Goal: Task Accomplishment & Management: Complete application form

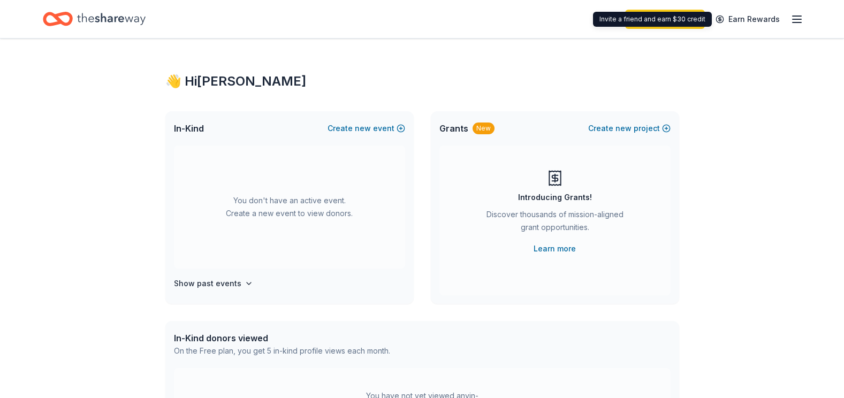
click at [787, 24] on div "Start free trial Earn Rewards" at bounding box center [714, 18] width 178 height 25
click at [794, 22] on line "button" at bounding box center [797, 22] width 9 height 0
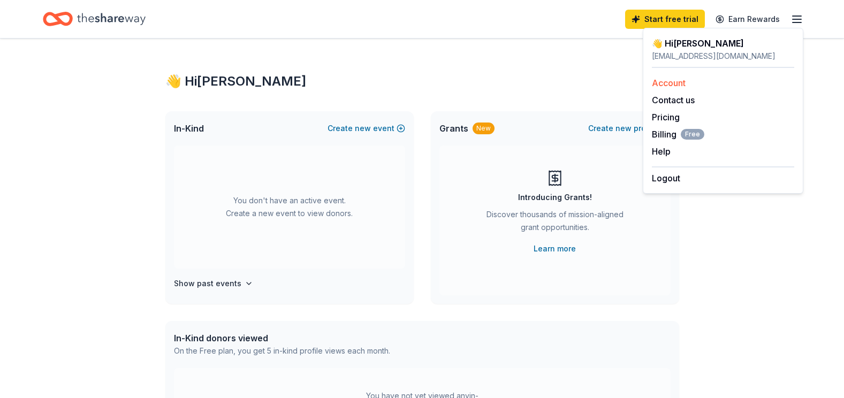
click at [674, 81] on link "Account" at bounding box center [669, 83] width 34 height 11
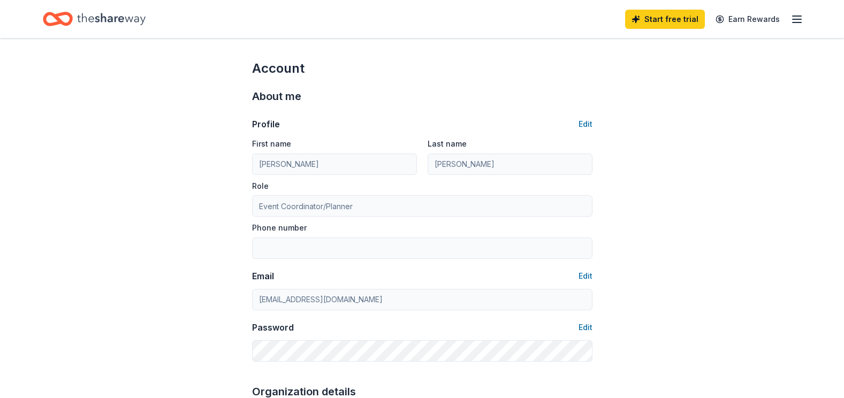
click at [587, 124] on button "Edit" at bounding box center [586, 124] width 14 height 13
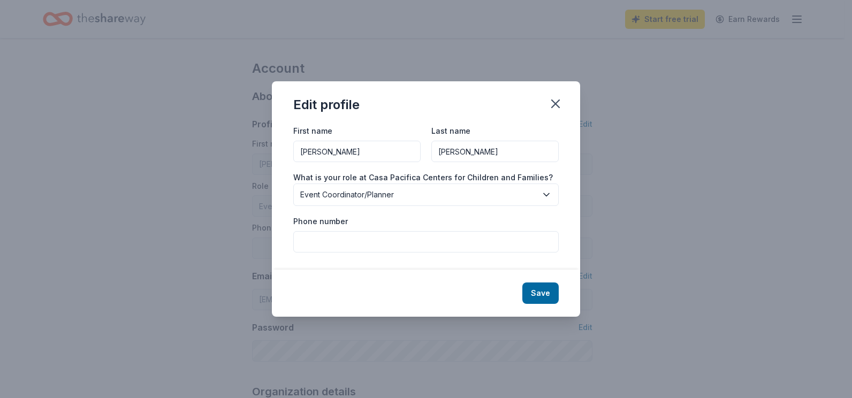
drag, startPoint x: 355, startPoint y: 147, endPoint x: 282, endPoint y: 151, distance: 74.0
click at [282, 151] on div "First name Ella Last name Schoneman What is your role at Casa Pacifica Centers …" at bounding box center [426, 196] width 308 height 145
type input "[PERSON_NAME]"
drag, startPoint x: 499, startPoint y: 151, endPoint x: 426, endPoint y: 151, distance: 73.9
click at [426, 151] on div "First name Sarah Last name Schoneman" at bounding box center [425, 143] width 265 height 38
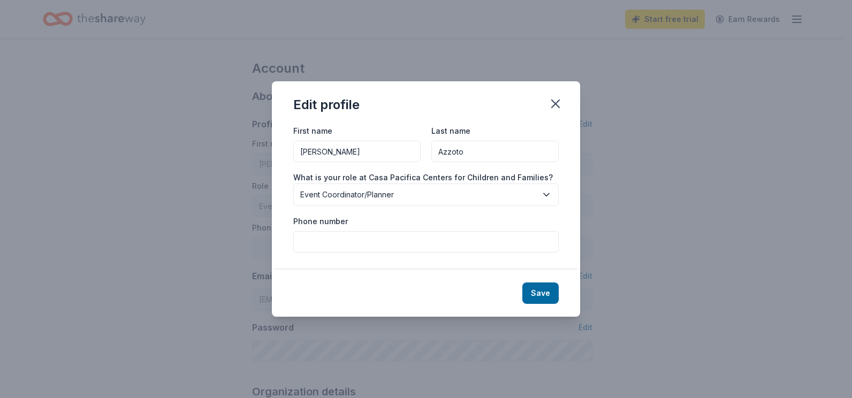
type input "Azzoto"
drag, startPoint x: 636, startPoint y: 137, endPoint x: 514, endPoint y: 41, distance: 155.2
click at [638, 133] on div "Edit profile First name Sarah Last name Azzoto What is your role at Casa Pacifi…" at bounding box center [426, 199] width 852 height 398
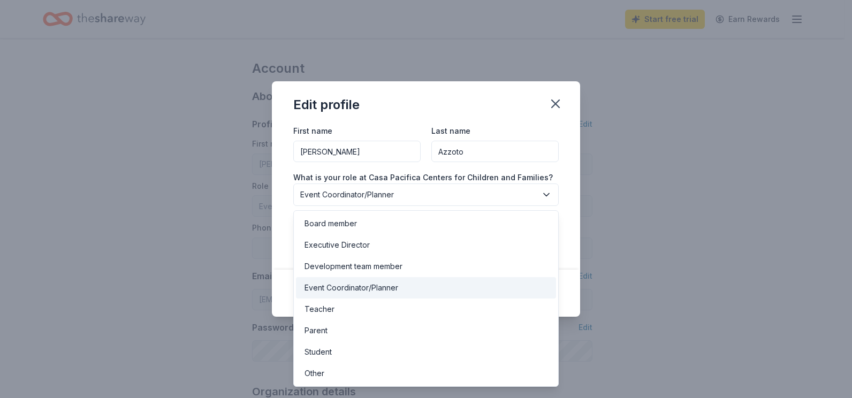
click at [434, 200] on span "Event Coordinator/Planner" at bounding box center [418, 194] width 237 height 13
click at [378, 289] on div "Event Coordinator/Planner" at bounding box center [352, 288] width 94 height 13
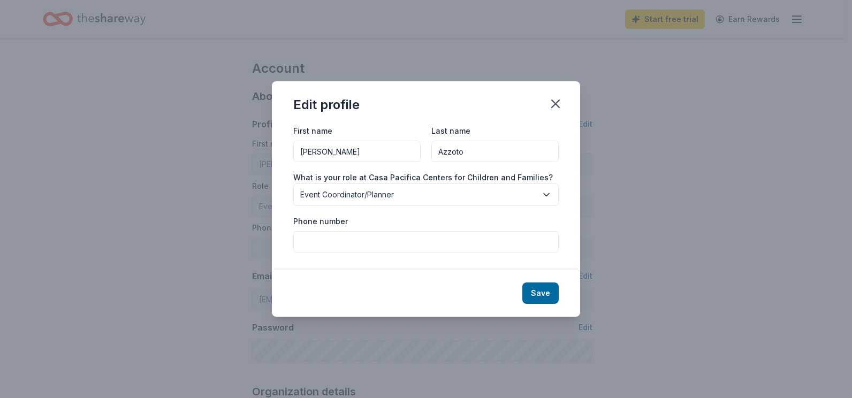
click at [367, 236] on input "Phone number" at bounding box center [425, 241] width 265 height 21
click at [346, 246] on input "Phone number" at bounding box center [425, 241] width 265 height 21
type input "8053664018"
drag, startPoint x: 502, startPoint y: 246, endPoint x: 293, endPoint y: 231, distance: 208.8
click at [293, 231] on div "8053664018" at bounding box center [425, 241] width 265 height 21
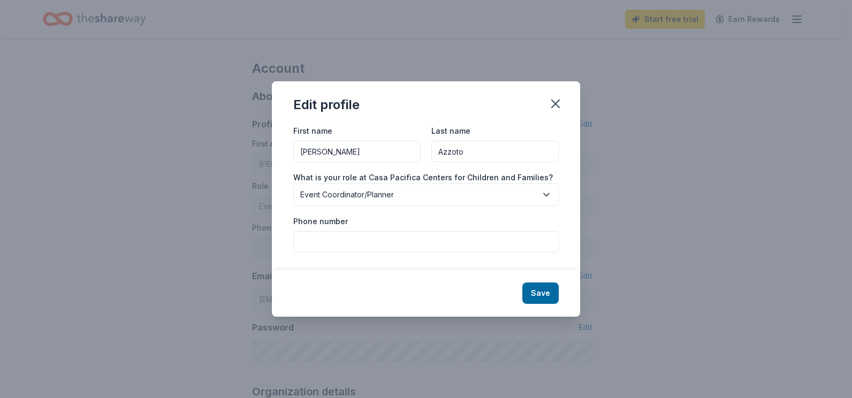
click at [703, 216] on div "Edit profile First name Sarah Last name Azzoto What is your role at Casa Pacifi…" at bounding box center [426, 199] width 852 height 398
click at [548, 286] on button "Save" at bounding box center [540, 293] width 36 height 21
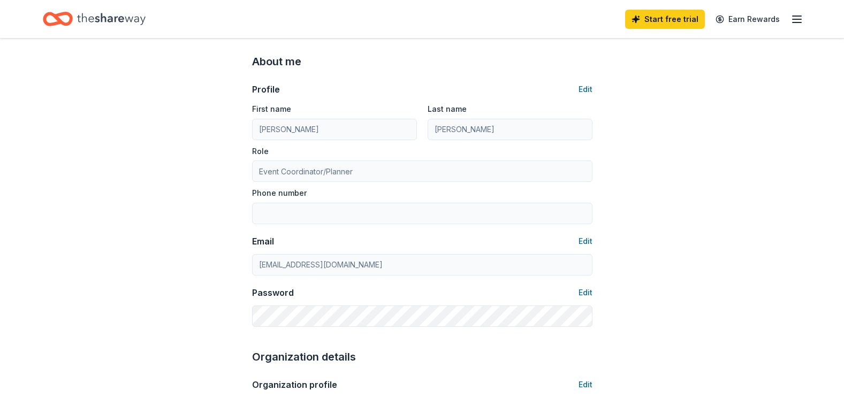
scroll to position [54, 0]
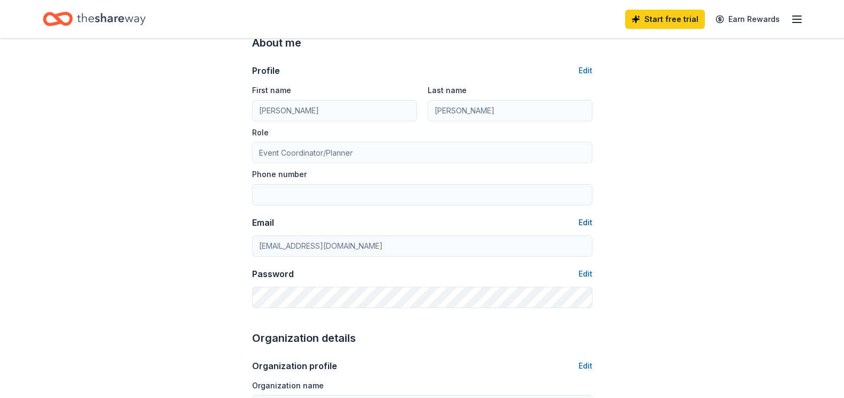
click at [586, 223] on button "Edit" at bounding box center [586, 222] width 14 height 13
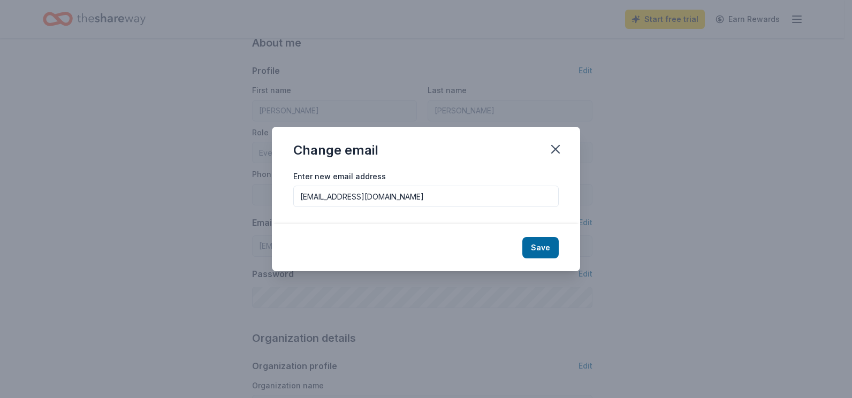
drag, startPoint x: 344, startPoint y: 197, endPoint x: 292, endPoint y: 197, distance: 51.9
click at [292, 197] on div "Enter new email address eschoneman@casapacifica.org" at bounding box center [426, 197] width 308 height 55
type input "[PERSON_NAME]"
type input "Azzoto"
type input "sazzoto@casapacifica.org"
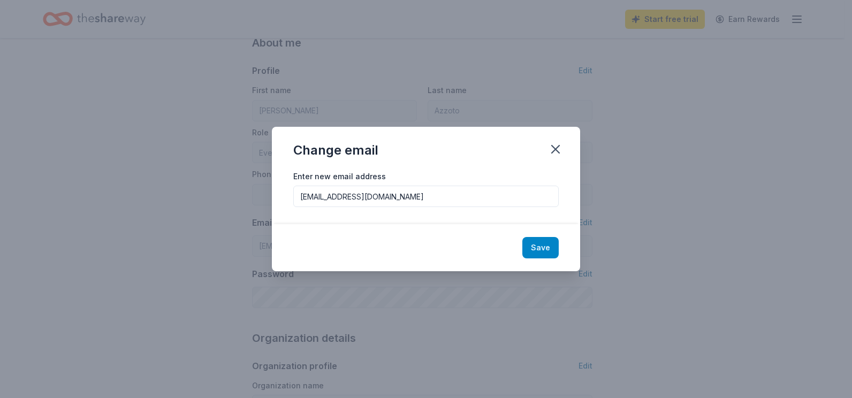
click at [536, 253] on button "Save" at bounding box center [540, 247] width 36 height 21
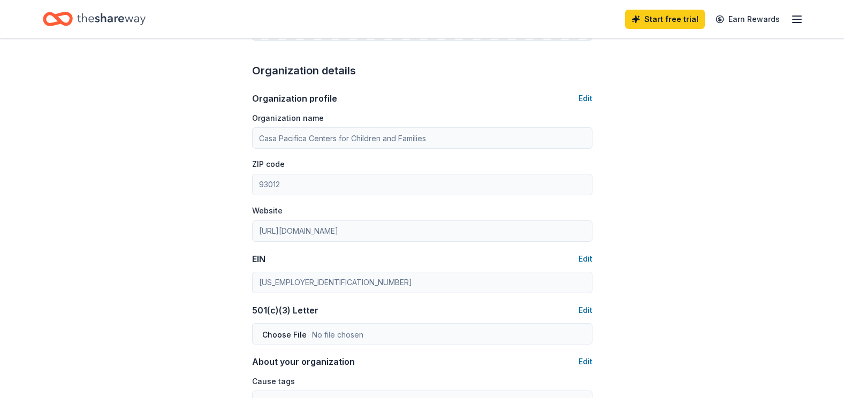
scroll to position [375, 0]
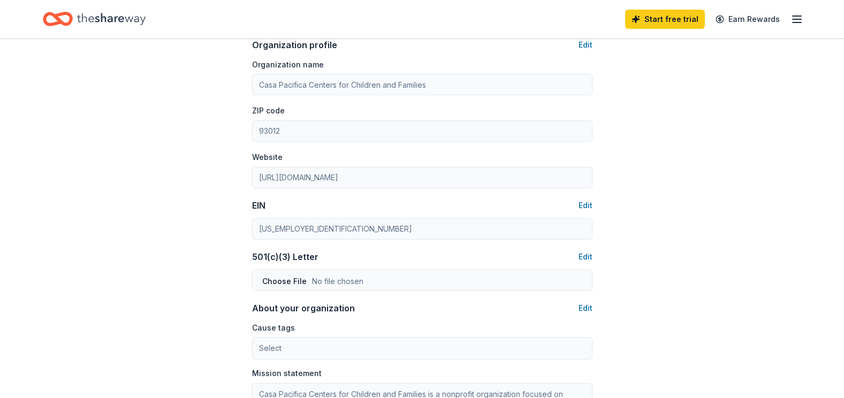
type input "sazzoto@casapacifica.org"
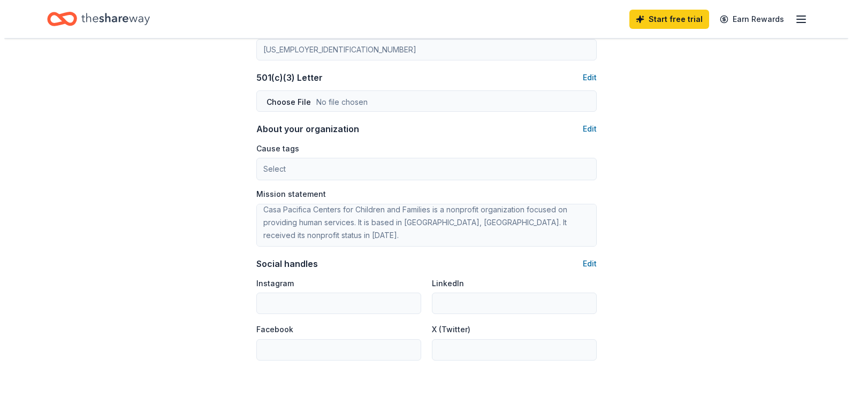
scroll to position [535, 0]
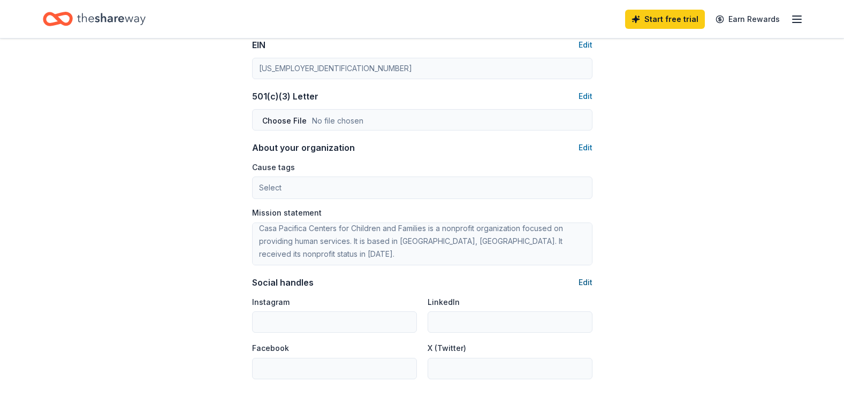
click at [579, 285] on button "Edit" at bounding box center [586, 282] width 14 height 13
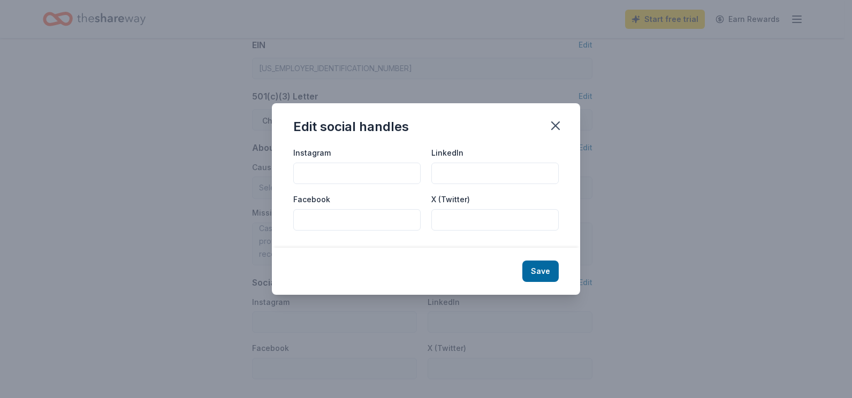
click at [346, 171] on input "Instagram" at bounding box center [356, 173] width 127 height 21
paste input "https://www.instagram.com/casapacifica/"
type input "https://www.instagram.com/casapacifica/"
click at [547, 278] on button "Save" at bounding box center [540, 271] width 36 height 21
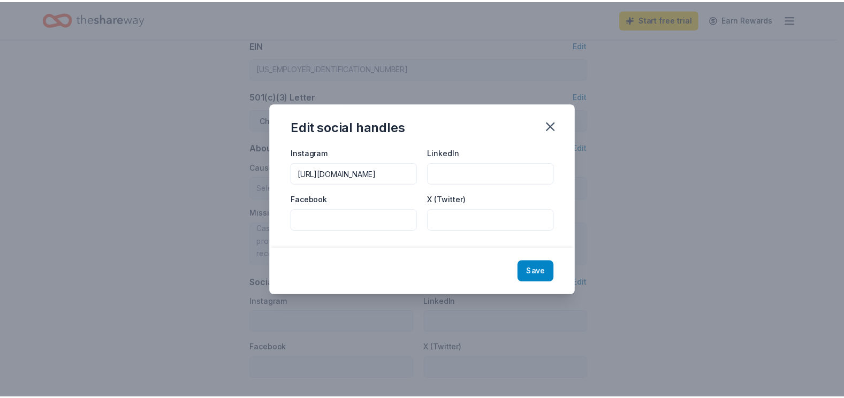
scroll to position [0, 0]
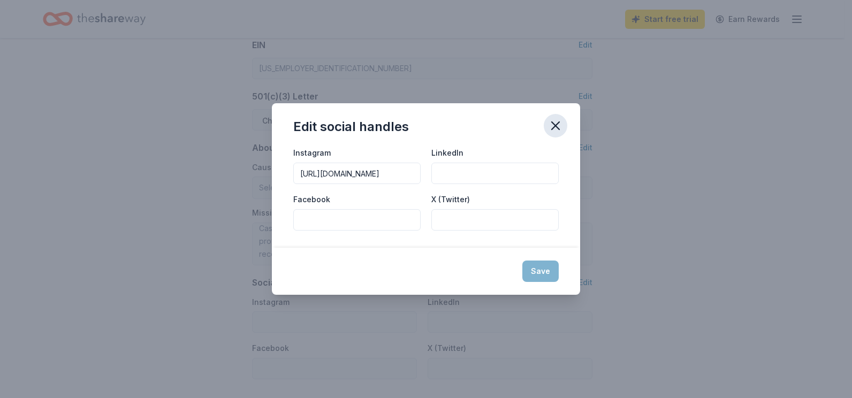
type input "https://www.instagram.com/casapacifica/"
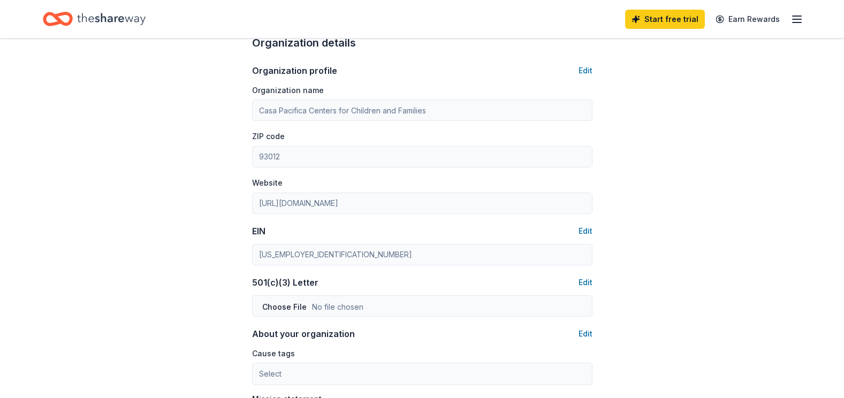
scroll to position [214, 0]
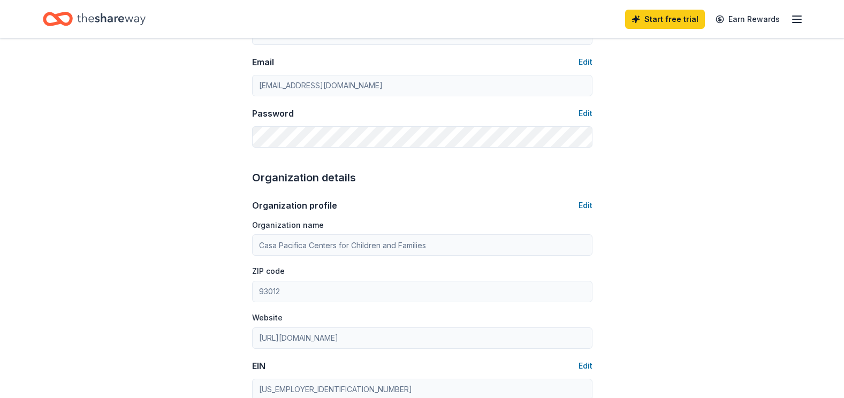
click at [75, 26] on div "Home" at bounding box center [94, 18] width 103 height 25
click at [102, 19] on icon "Home" at bounding box center [111, 19] width 69 height 12
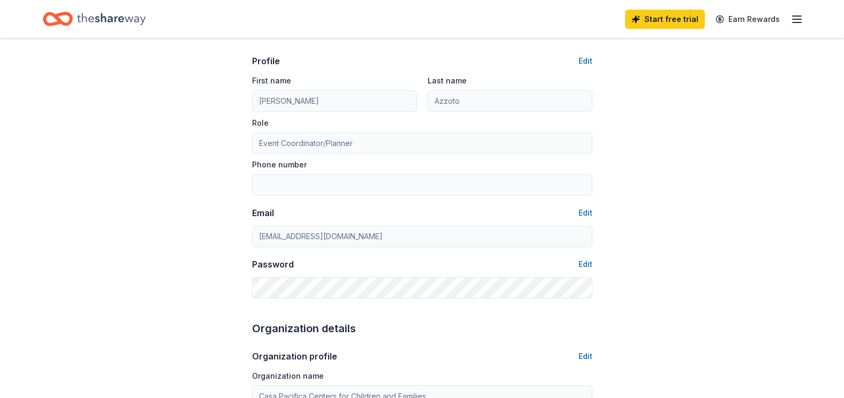
scroll to position [0, 0]
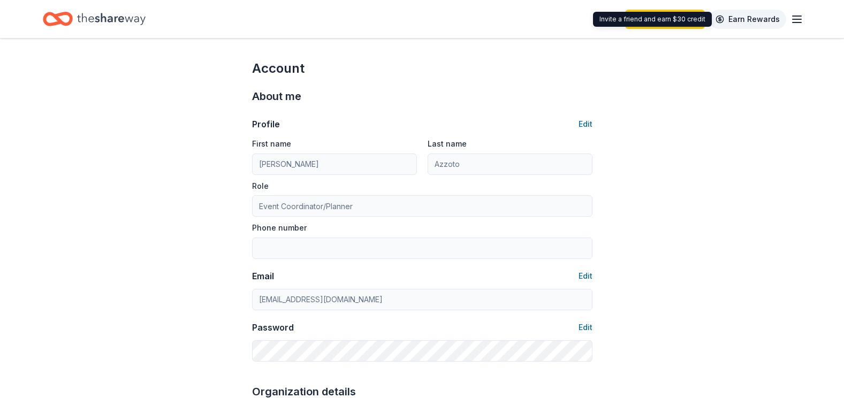
click at [757, 21] on link "Earn Rewards" at bounding box center [747, 19] width 77 height 19
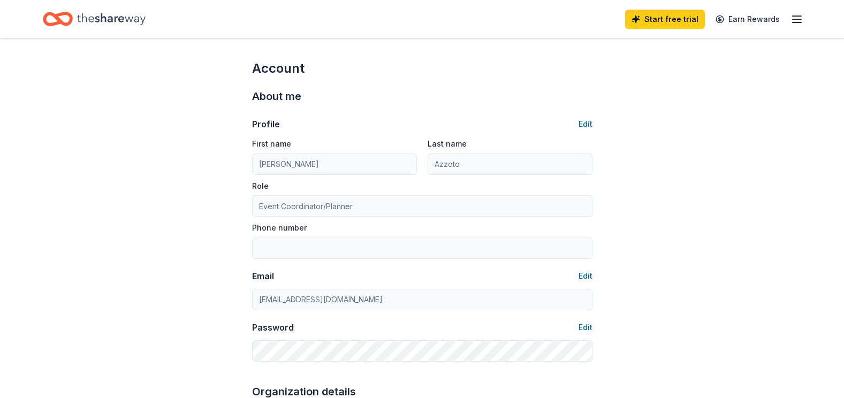
click at [56, 20] on icon "Home" at bounding box center [58, 18] width 30 height 25
click at [92, 20] on icon "Home" at bounding box center [111, 19] width 69 height 22
click at [93, 20] on icon "Home" at bounding box center [111, 19] width 69 height 22
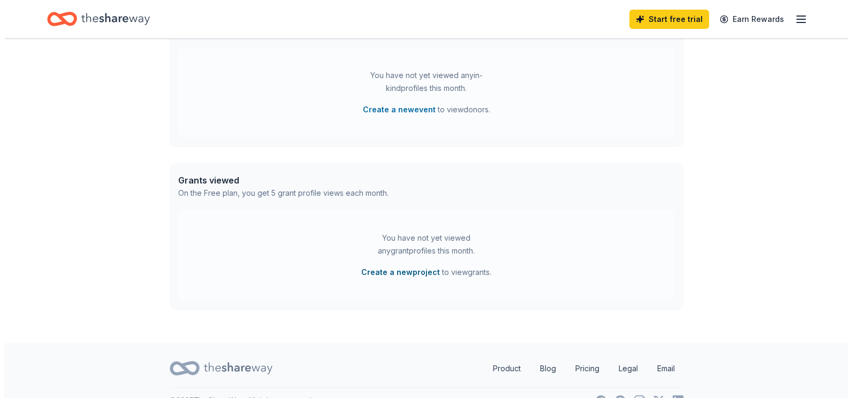
scroll to position [321, 0]
click at [408, 269] on button "Create a new project" at bounding box center [396, 271] width 79 height 13
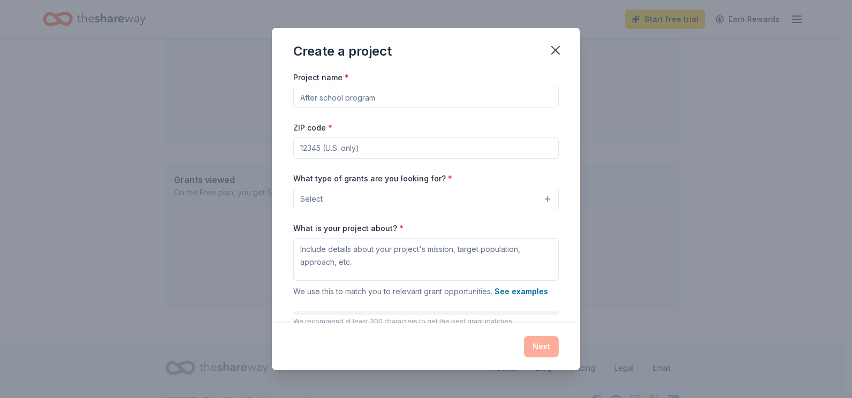
click at [337, 106] on input "Project name *" at bounding box center [425, 97] width 265 height 21
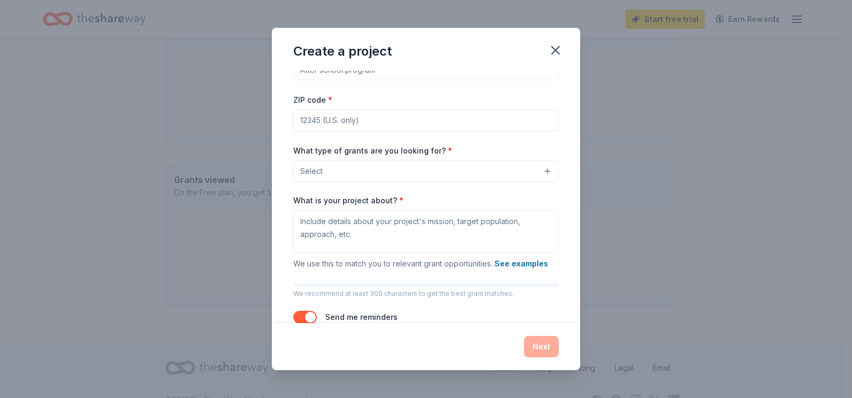
scroll to position [54, 0]
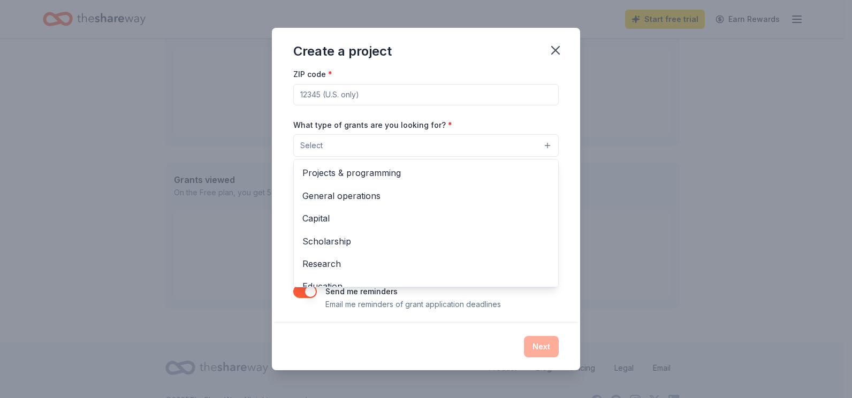
click at [370, 147] on button "Select" at bounding box center [425, 145] width 265 height 22
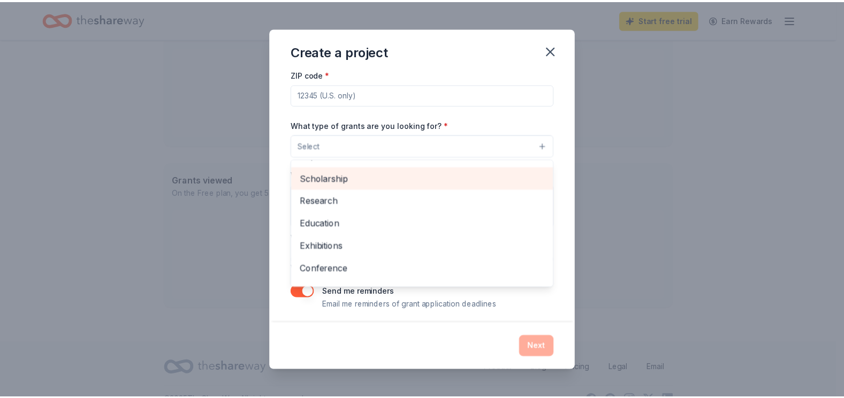
scroll to position [0, 0]
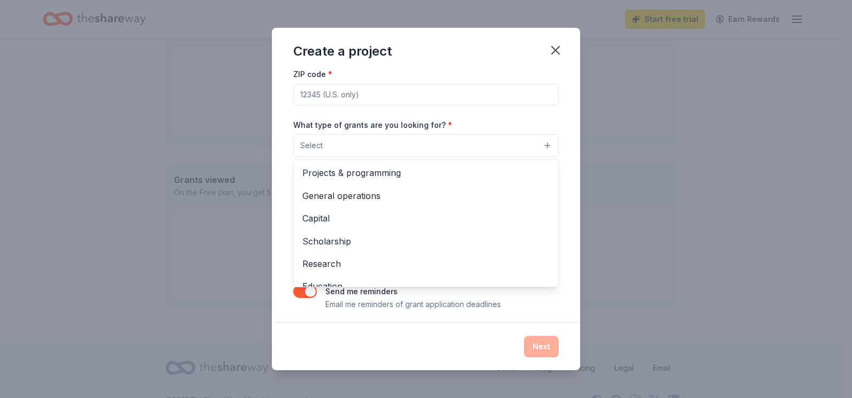
click at [757, 214] on div "Create a project Project name * ZIP code * What type of grants are you looking …" at bounding box center [426, 199] width 852 height 398
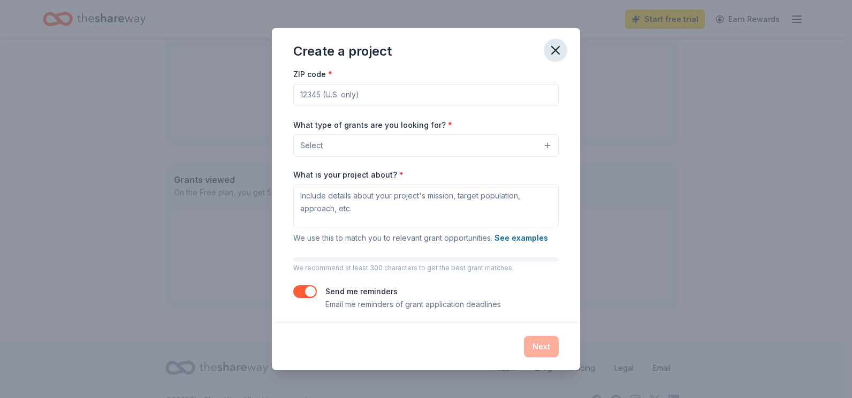
click at [552, 45] on icon "button" at bounding box center [555, 50] width 15 height 15
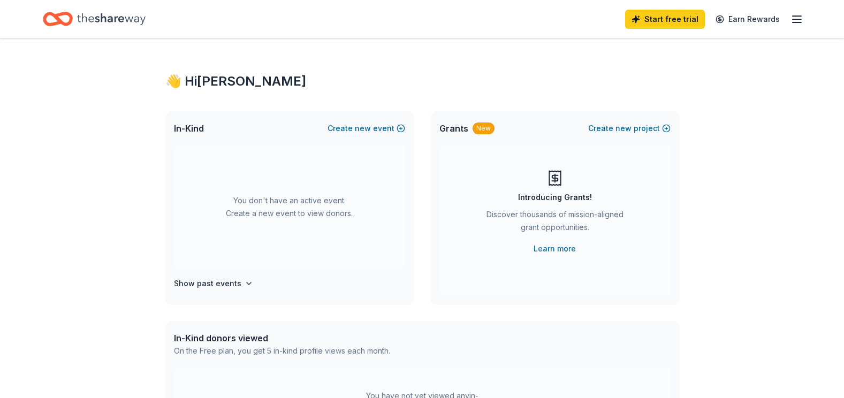
click at [53, 20] on icon "Home" at bounding box center [58, 18] width 30 height 25
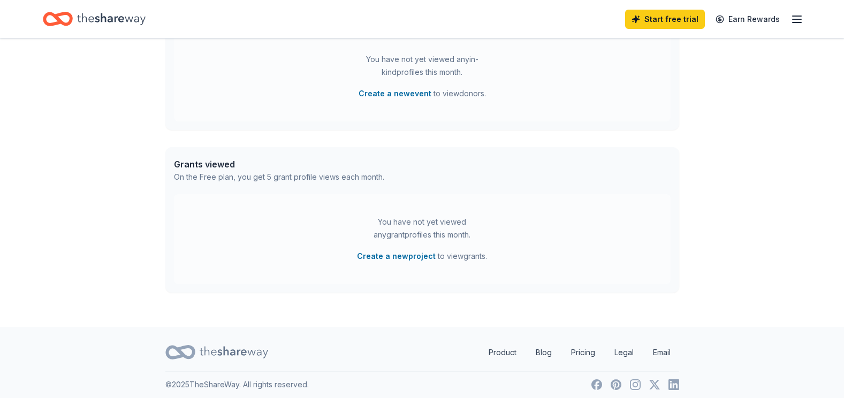
scroll to position [343, 0]
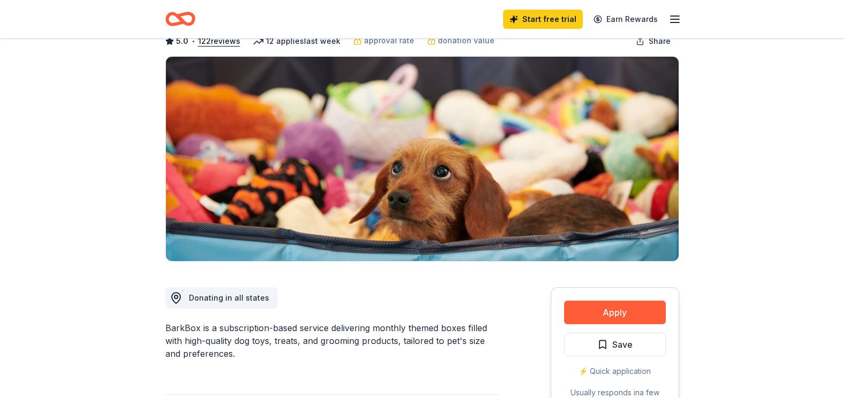
scroll to position [161, 0]
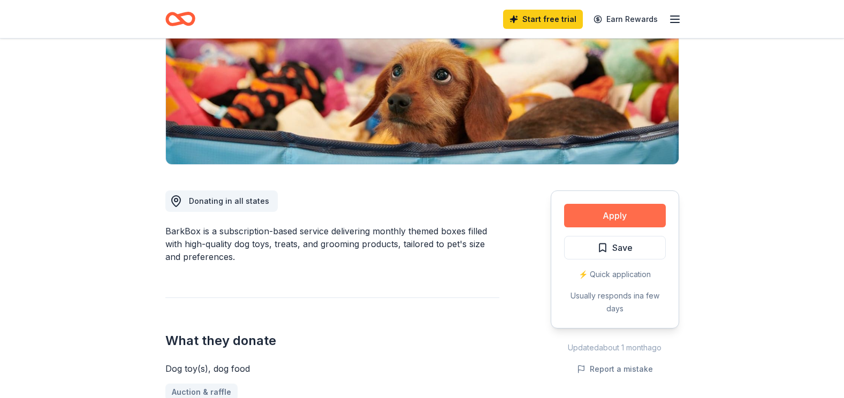
click at [621, 217] on button "Apply" at bounding box center [615, 216] width 102 height 24
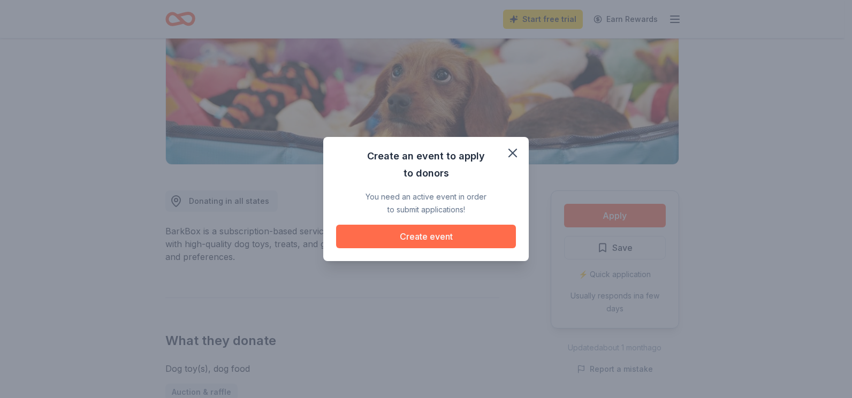
click at [412, 241] on button "Create event" at bounding box center [426, 237] width 180 height 24
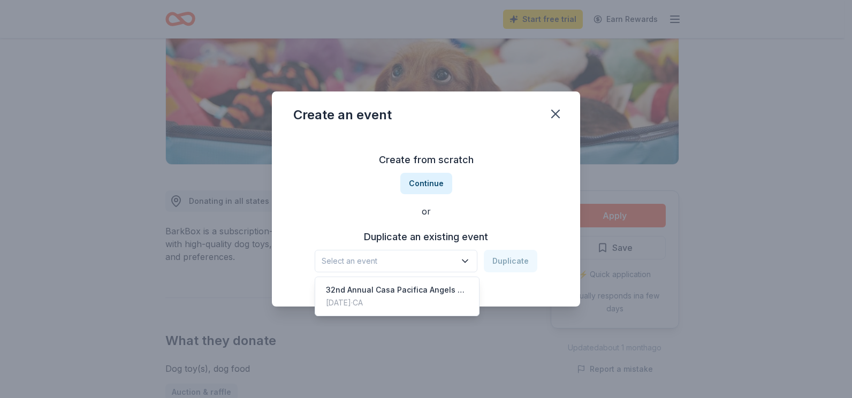
click at [426, 264] on span "Select an event" at bounding box center [389, 261] width 134 height 13
click at [555, 114] on div "Create an event Create from scratch Continue or Duplicate an existing event Sel…" at bounding box center [426, 199] width 308 height 215
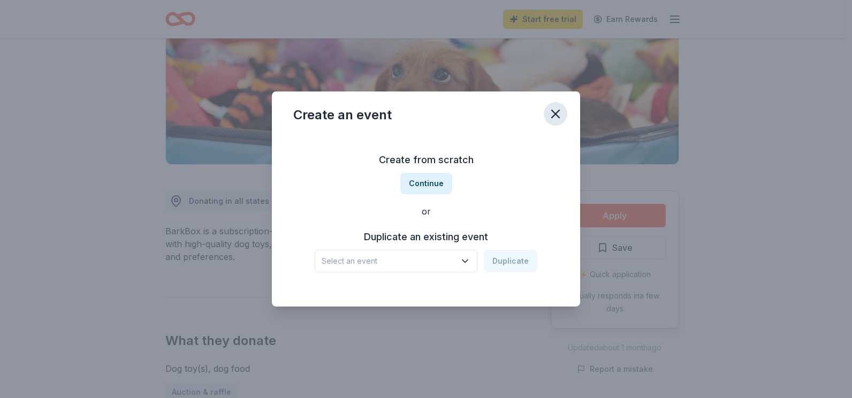
click at [556, 106] on button "button" at bounding box center [556, 114] width 24 height 24
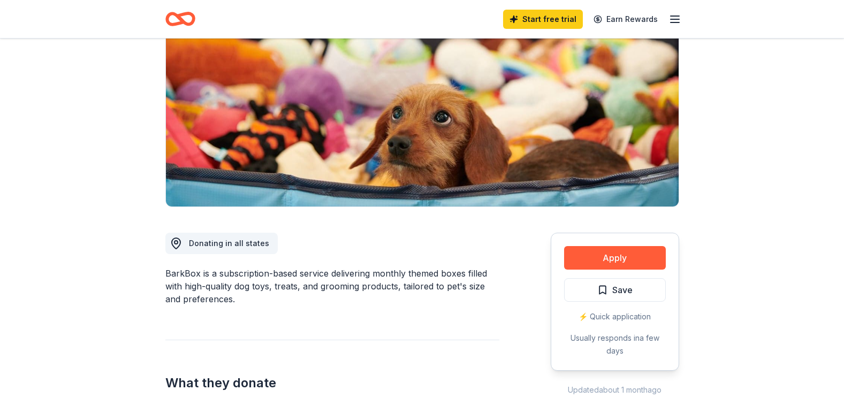
scroll to position [0, 0]
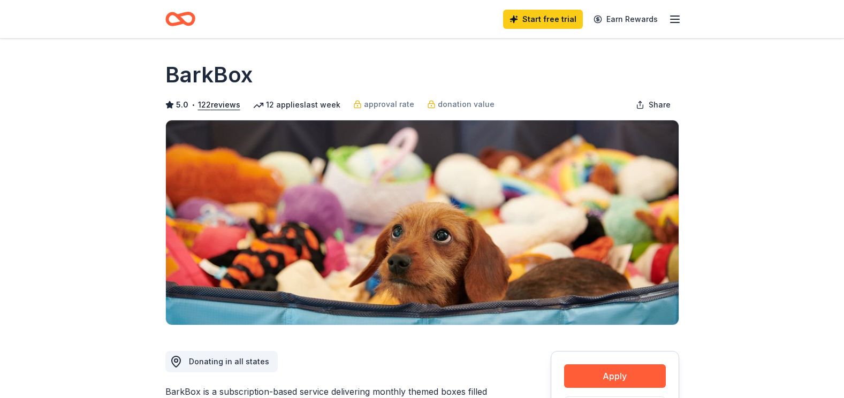
click at [187, 20] on icon "Home" at bounding box center [180, 18] width 30 height 25
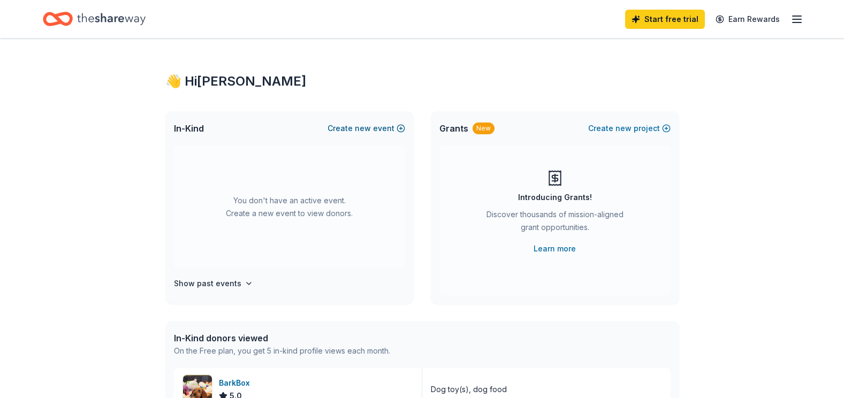
click at [386, 128] on button "Create new event" at bounding box center [367, 128] width 78 height 13
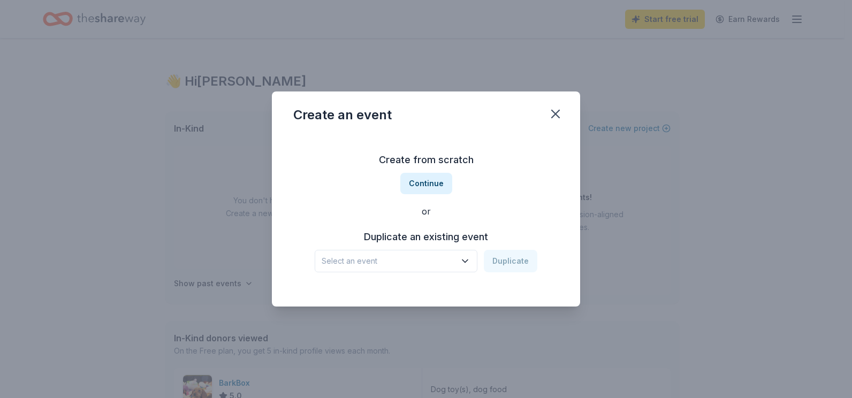
drag, startPoint x: 221, startPoint y: 256, endPoint x: 238, endPoint y: 249, distance: 18.0
click at [221, 258] on div "Create an event Create from scratch Continue or Duplicate an existing event Sel…" at bounding box center [426, 199] width 852 height 398
click at [556, 114] on icon "button" at bounding box center [555, 113] width 7 height 7
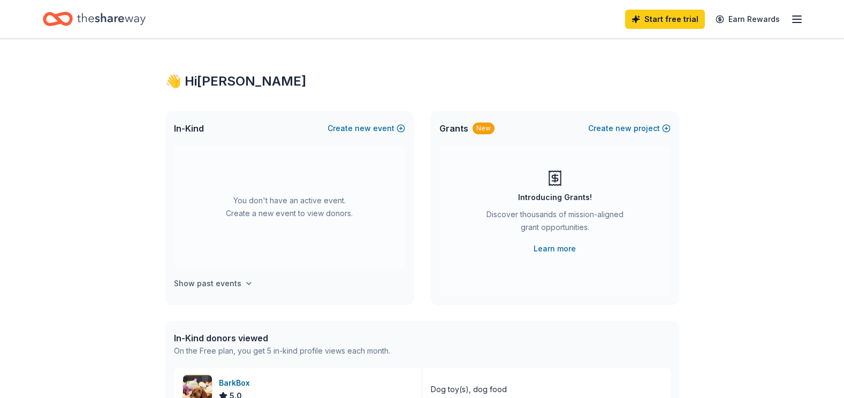
click at [233, 287] on h4 "Show past events" at bounding box center [207, 283] width 67 height 13
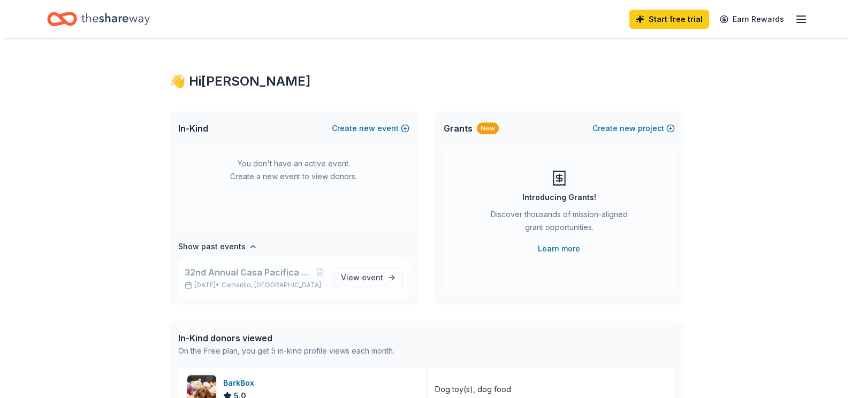
scroll to position [40, 0]
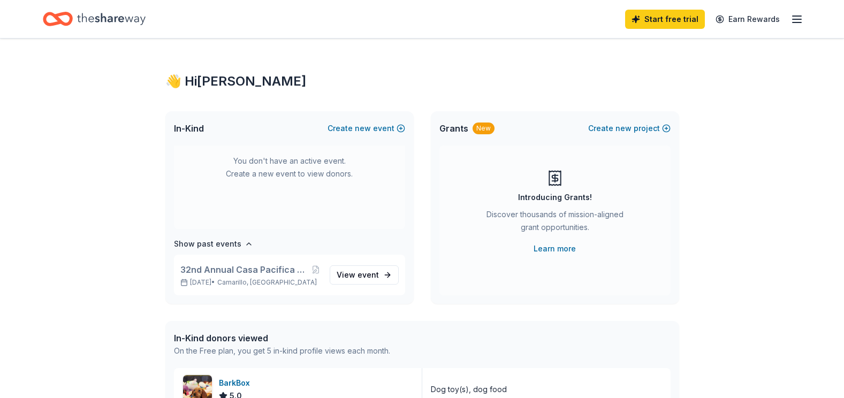
click at [321, 171] on div "You don't have an active event. Create a new event to view donors." at bounding box center [289, 167] width 231 height 123
click at [386, 134] on button "Create new event" at bounding box center [367, 128] width 78 height 13
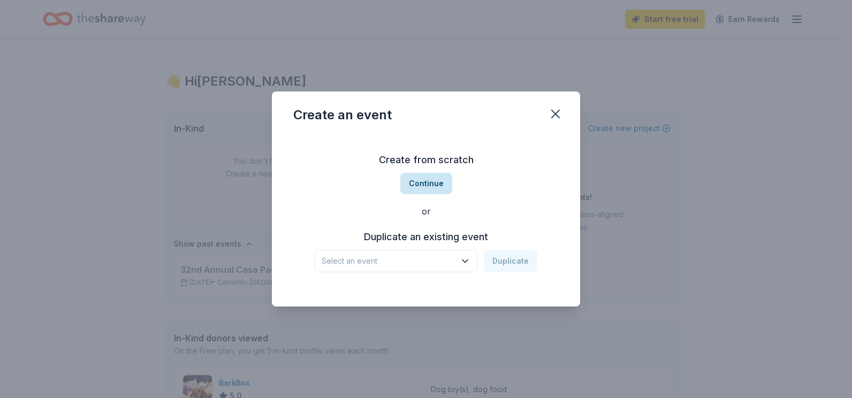
click at [435, 181] on button "Continue" at bounding box center [426, 183] width 52 height 21
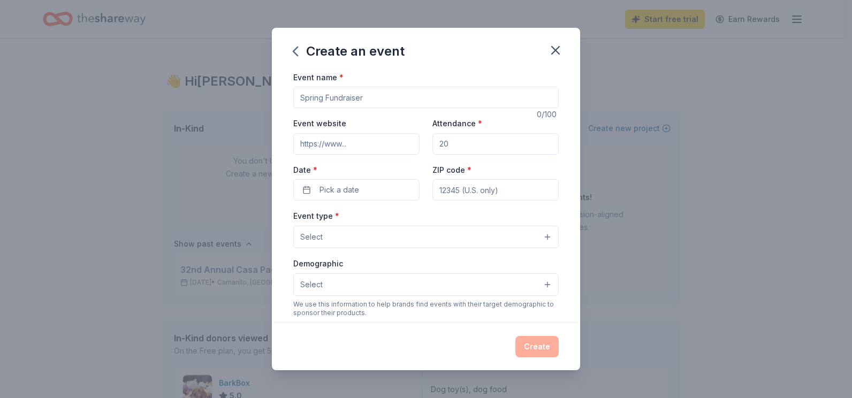
click at [341, 104] on input "Event name *" at bounding box center [425, 97] width 265 height 21
type input "Casa Pacifica Angel's Spotlight on Style Fashion Show"
click at [352, 148] on input "Event website" at bounding box center [356, 143] width 126 height 21
paste input "https://www.casapacifica.org/events/angels-spotlight-on-style-fashion-show/"
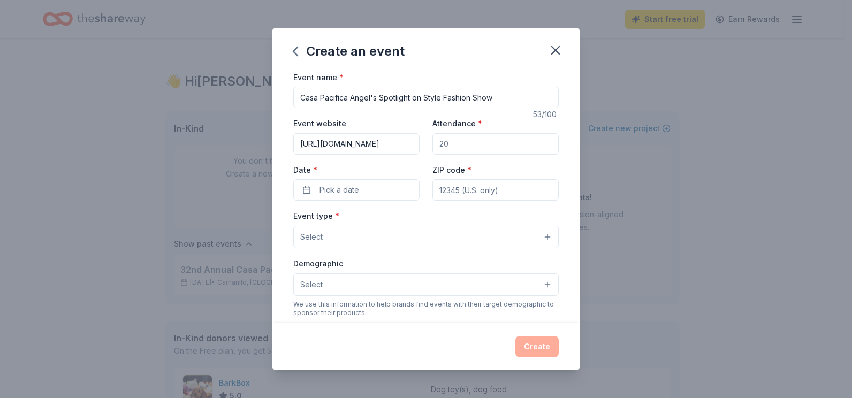
type input "https://www.casapacifica.org/events/angels-spotlight-on-style-fashion-show/"
click at [488, 145] on input "Attendance *" at bounding box center [495, 143] width 126 height 21
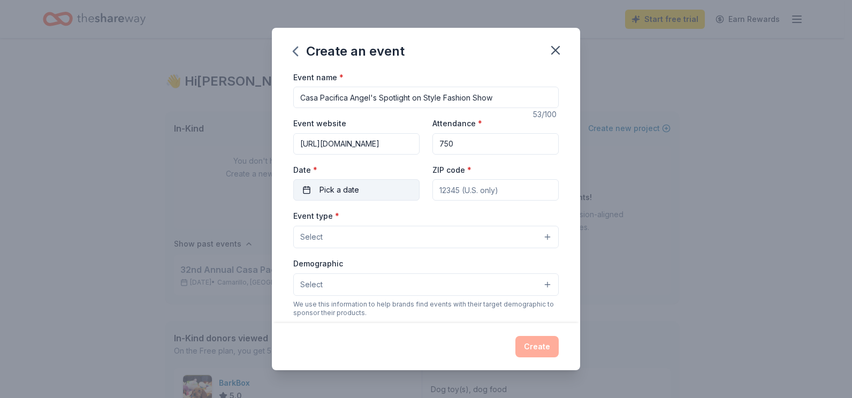
type input "750"
click at [378, 196] on button "Pick a date" at bounding box center [356, 189] width 126 height 21
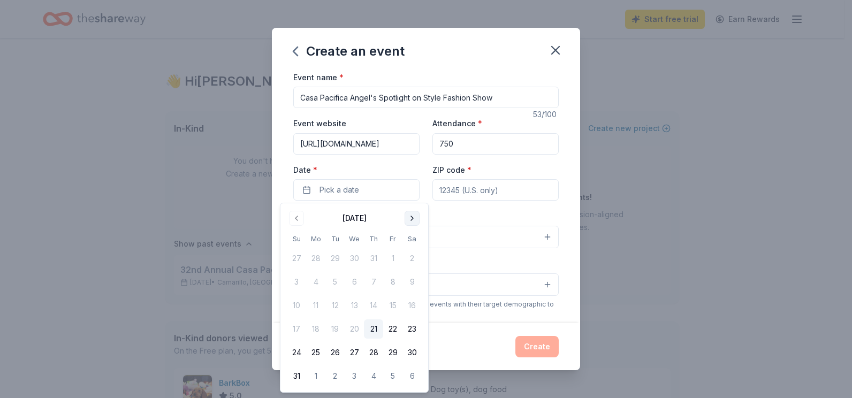
click at [415, 218] on button "Go to next month" at bounding box center [412, 218] width 15 height 15
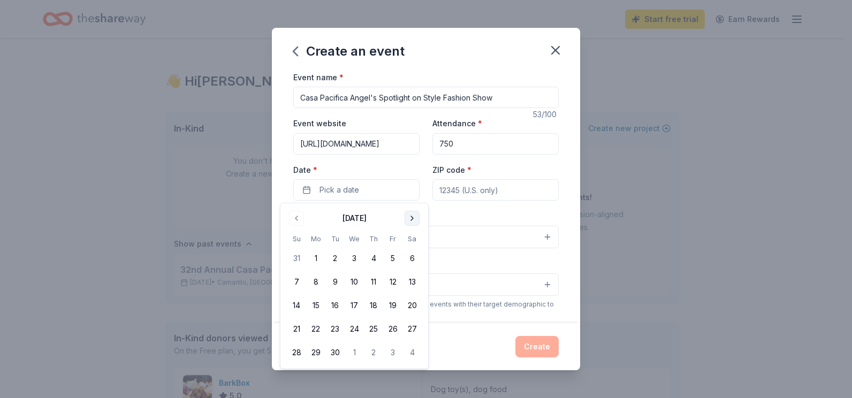
click at [415, 218] on button "Go to next month" at bounding box center [412, 218] width 15 height 15
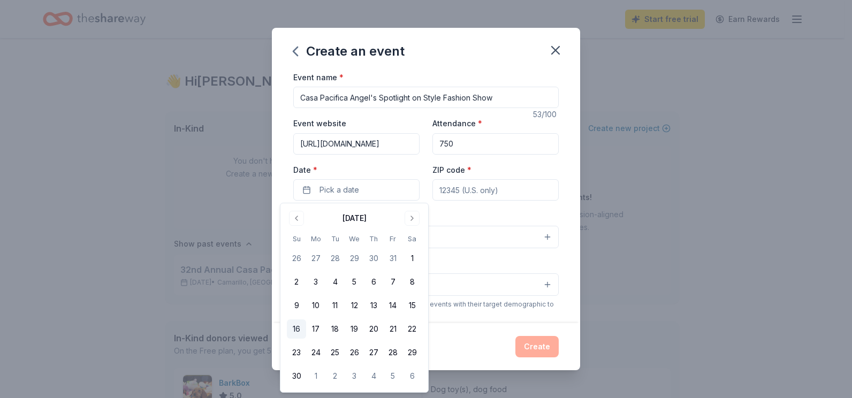
click at [299, 330] on button "16" at bounding box center [296, 329] width 19 height 19
click at [292, 328] on button "16" at bounding box center [296, 329] width 19 height 19
click at [289, 332] on button "16" at bounding box center [296, 329] width 19 height 19
click at [458, 193] on input "ZIP code *" at bounding box center [495, 189] width 126 height 21
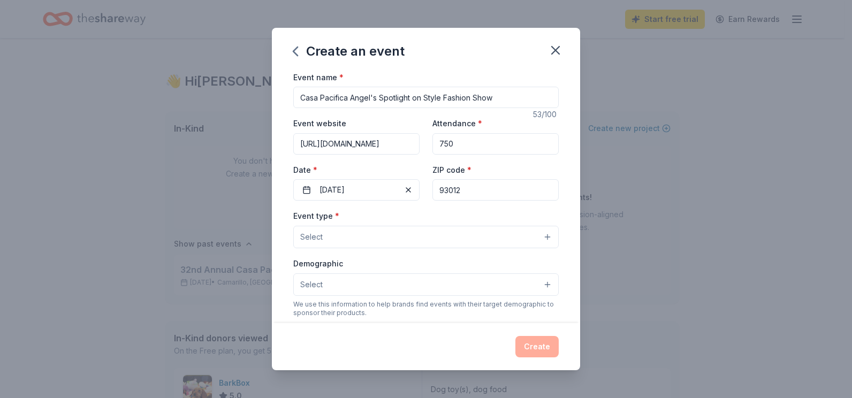
type input "93012"
click at [373, 237] on button "Select" at bounding box center [425, 237] width 265 height 22
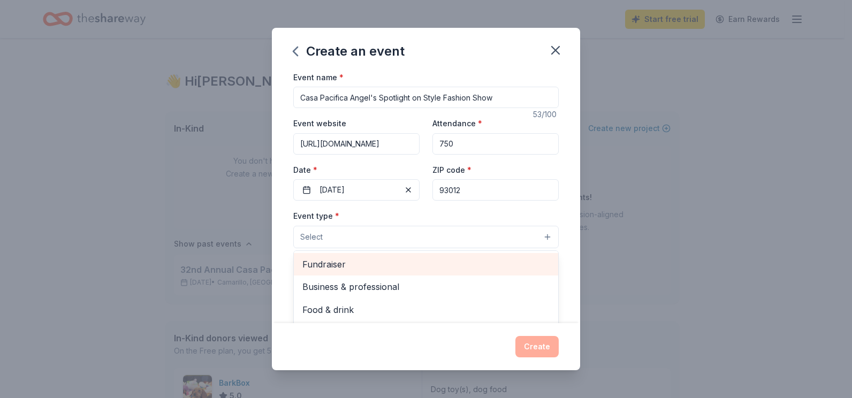
click at [353, 265] on span "Fundraiser" at bounding box center [425, 264] width 247 height 14
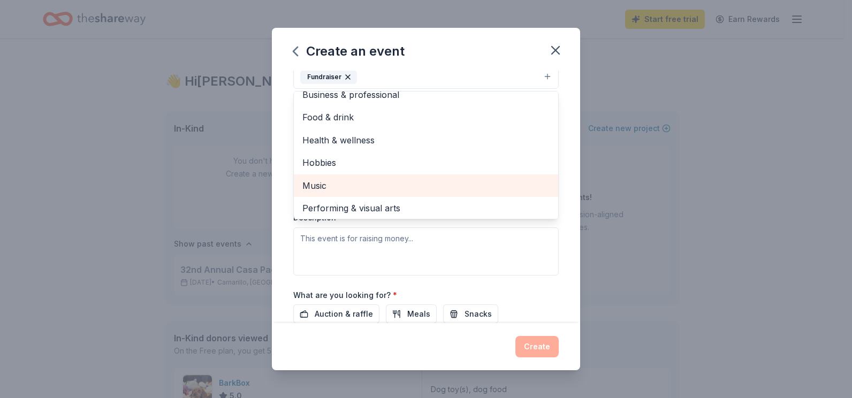
scroll to position [13, 0]
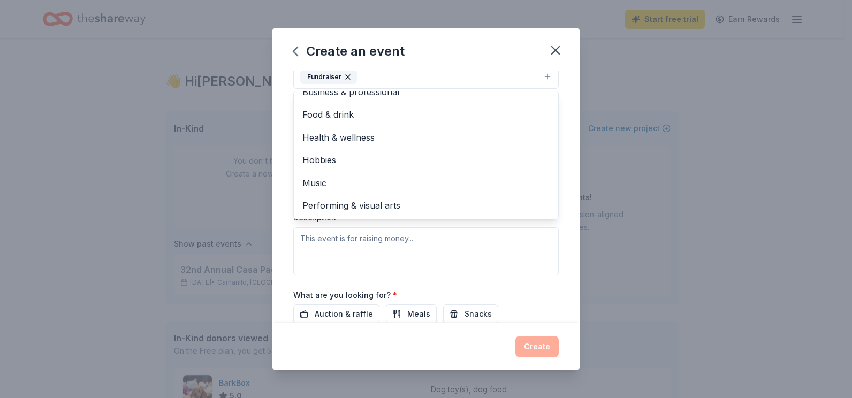
click at [426, 267] on div "Event type * Fundraiser Business & professional Food & drink Health & wellness …" at bounding box center [425, 162] width 265 height 226
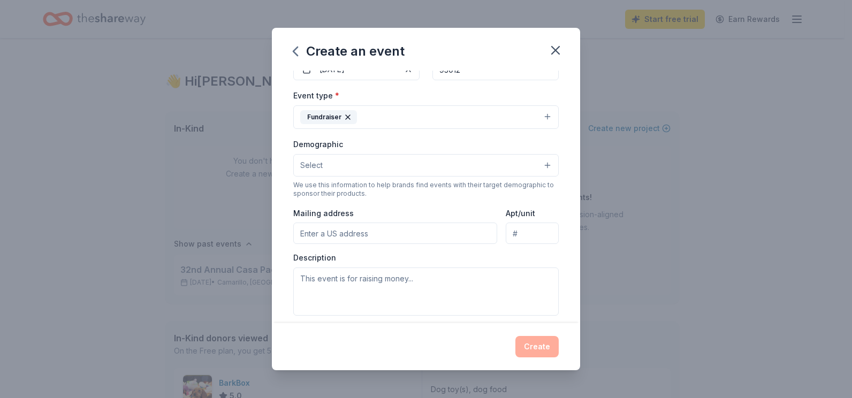
scroll to position [102, 0]
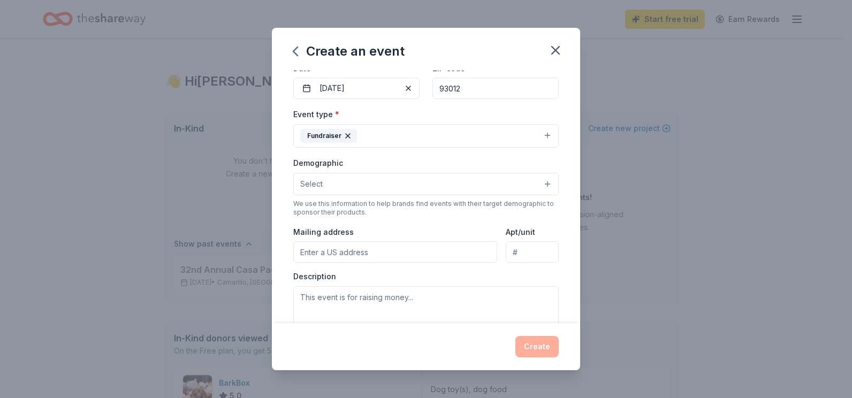
click at [383, 260] on input "Mailing address" at bounding box center [395, 251] width 204 height 21
type input "1722 South Lewis Road"
click at [375, 290] on textarea at bounding box center [425, 310] width 265 height 48
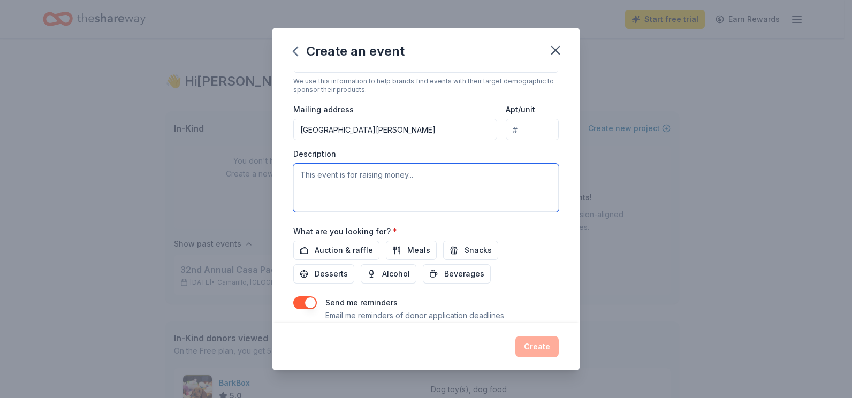
scroll to position [206, 0]
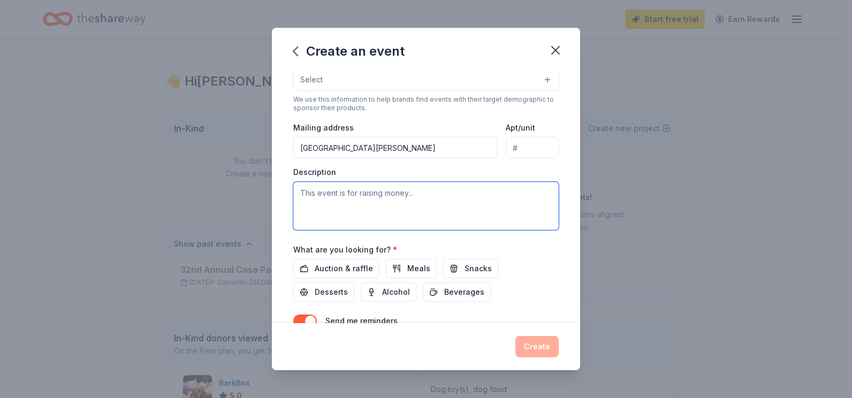
click at [361, 198] on textarea at bounding box center [425, 206] width 265 height 48
paste textarea "Hope is always in style at the Angels Spotlight on Style Fashion Show! Our sign…"
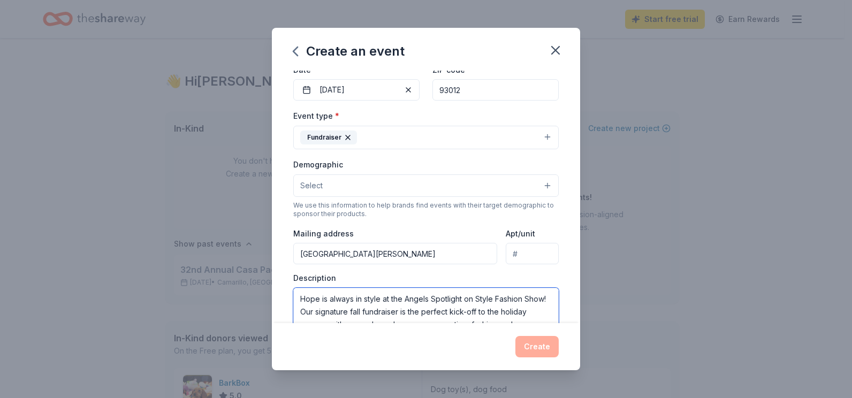
scroll to position [99, 0]
drag, startPoint x: 327, startPoint y: 206, endPoint x: 441, endPoint y: 289, distance: 140.6
click at [441, 289] on textarea "Hope is always in style at the Angels Spotlight on Style Fashion Show! Our sign…" at bounding box center [425, 313] width 265 height 48
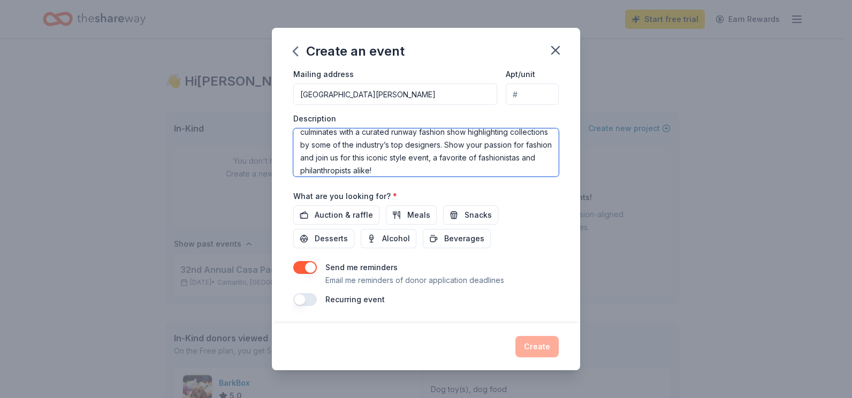
scroll to position [64, 0]
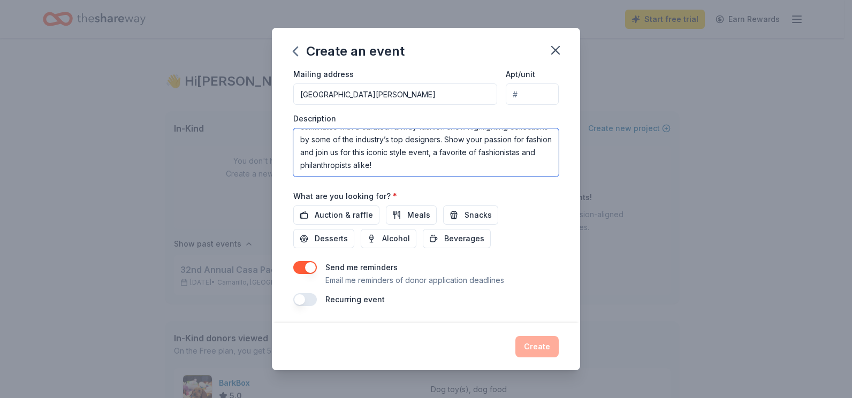
drag, startPoint x: 302, startPoint y: 141, endPoint x: 535, endPoint y: 191, distance: 238.6
click at [535, 191] on div "Event name * Casa Pacifica Angel's Spotlight on Style Fashion Show 53 /100 Even…" at bounding box center [425, 59] width 265 height 496
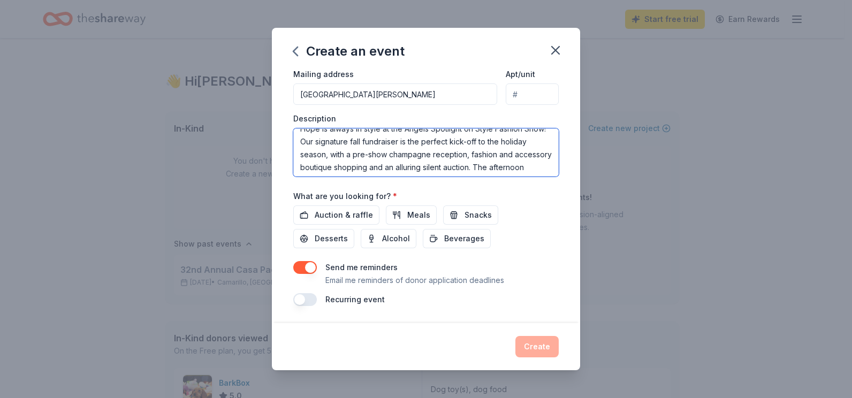
click at [478, 161] on textarea "Hope is always in style at the Angels Spotlight on Style Fashion Show! Our sign…" at bounding box center [425, 152] width 265 height 48
drag, startPoint x: 322, startPoint y: 143, endPoint x: 302, endPoint y: 135, distance: 20.9
click at [302, 135] on textarea "Hope is always in style at the Angels Spotlight on Style Fashion Show! Our sign…" at bounding box center [425, 152] width 265 height 48
click at [302, 135] on textarea "Our signature fall fundraiser is the perfect kick-off to the holiday season, wi…" at bounding box center [425, 152] width 265 height 48
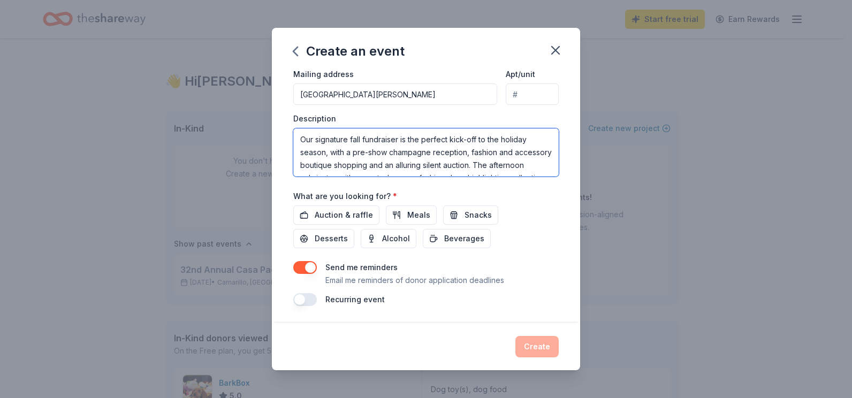
drag, startPoint x: 398, startPoint y: 137, endPoint x: 365, endPoint y: 149, distance: 35.4
click at [365, 149] on textarea "Our signature fall fundraiser is the perfect kick-off to the holiday season, wi…" at bounding box center [425, 152] width 265 height 48
click at [429, 150] on textarea "Our signature fall fundraiser is the perfect kick-off to the holiday season, wi…" at bounding box center [425, 152] width 265 height 48
drag, startPoint x: 511, startPoint y: 165, endPoint x: 513, endPoint y: 151, distance: 14.6
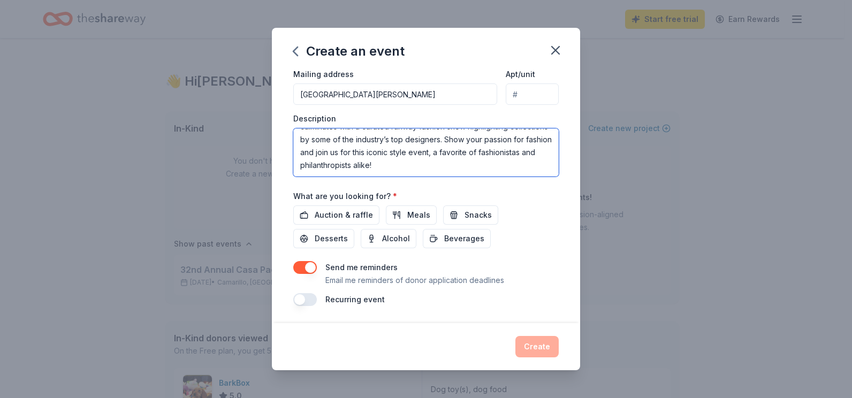
click at [513, 151] on textarea "Our signature fall fundraiser is the perfect kick-off to the holiday season, wi…" at bounding box center [425, 152] width 265 height 48
click at [514, 160] on textarea "Our signature fall fundraiser is the perfect kick-off to the holiday season, wi…" at bounding box center [425, 152] width 265 height 48
click at [519, 160] on textarea "Our signature fall fundraiser is the perfect kick-off to the holiday season, wi…" at bounding box center [425, 152] width 265 height 48
drag, startPoint x: 511, startPoint y: 162, endPoint x: 529, endPoint y: 177, distance: 23.7
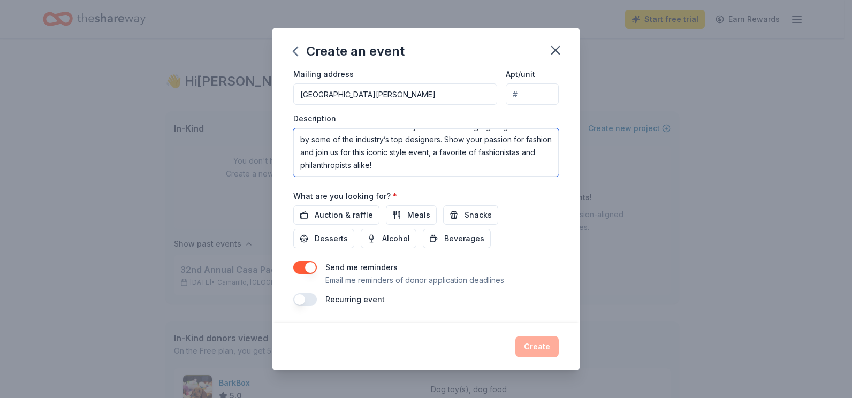
click at [529, 177] on div "Event name * Casa Pacifica Angel's Spotlight on Style Fashion Show 53 /100 Even…" at bounding box center [425, 59] width 265 height 496
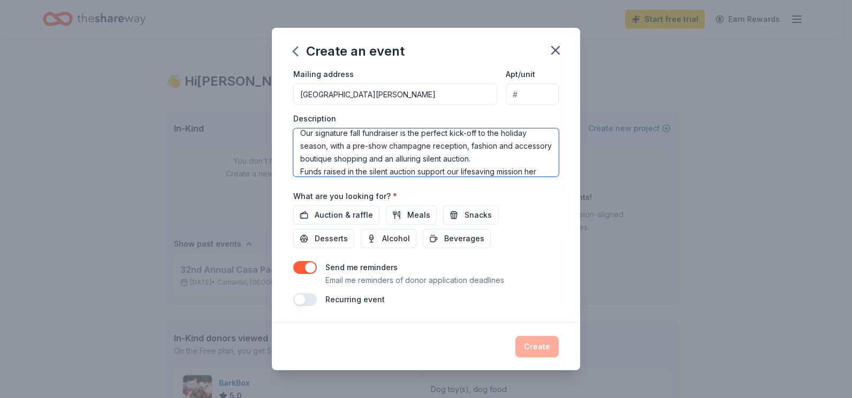
scroll to position [19, 0]
click at [406, 168] on textarea "Our signature fall fundraiser is the perfect kick-off to the holiday season, wi…" at bounding box center [425, 152] width 265 height 48
click at [394, 172] on textarea "Our signature fall fundraiser is the perfect kick-off to the holiday season, wi…" at bounding box center [425, 152] width 265 height 48
paste textarea "From crisis care and therapeutic services to education and supportive housing, …"
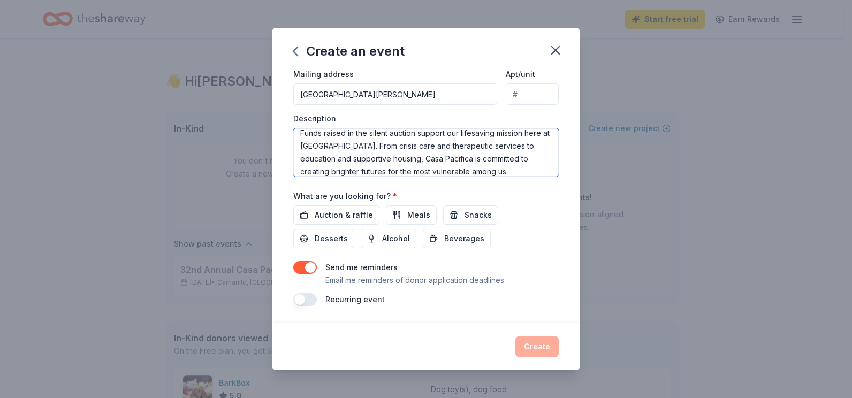
drag, startPoint x: 477, startPoint y: 157, endPoint x: 427, endPoint y: 157, distance: 50.9
click at [427, 157] on textarea "Our signature fall fundraiser is the perfect kick-off to the holiday season, wi…" at bounding box center [425, 152] width 265 height 48
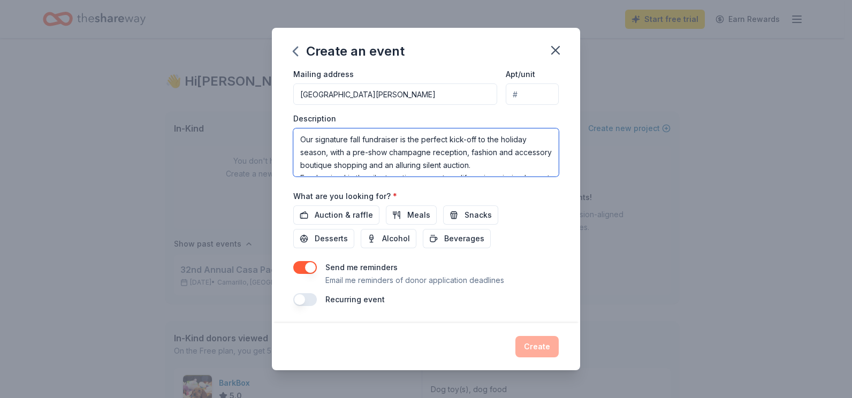
scroll to position [51, 0]
drag, startPoint x: 358, startPoint y: 136, endPoint x: 363, endPoint y: 138, distance: 6.1
click at [385, 151] on textarea "Our signature fall fundraiser is the perfect kick-off to the holiday season, wi…" at bounding box center [425, 152] width 265 height 48
click at [348, 212] on span "Auction & raffle" at bounding box center [344, 215] width 58 height 13
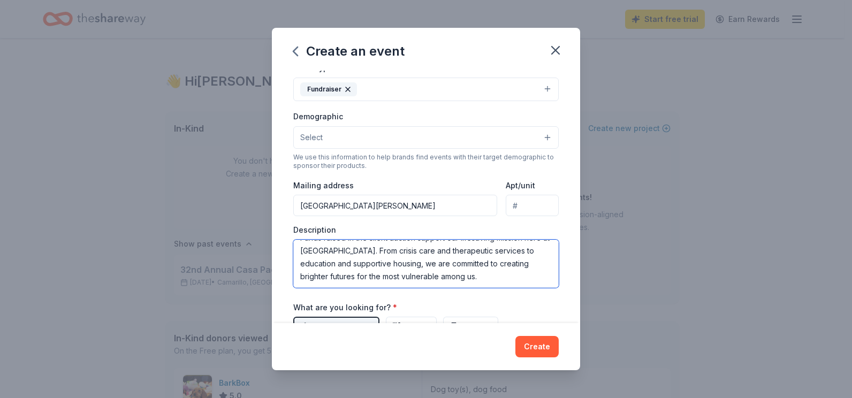
drag, startPoint x: 495, startPoint y: 284, endPoint x: 497, endPoint y: 276, distance: 8.2
click at [497, 276] on textarea "Our signature fall fundraiser is the perfect kick-off to the holiday season, wi…" at bounding box center [425, 264] width 265 height 48
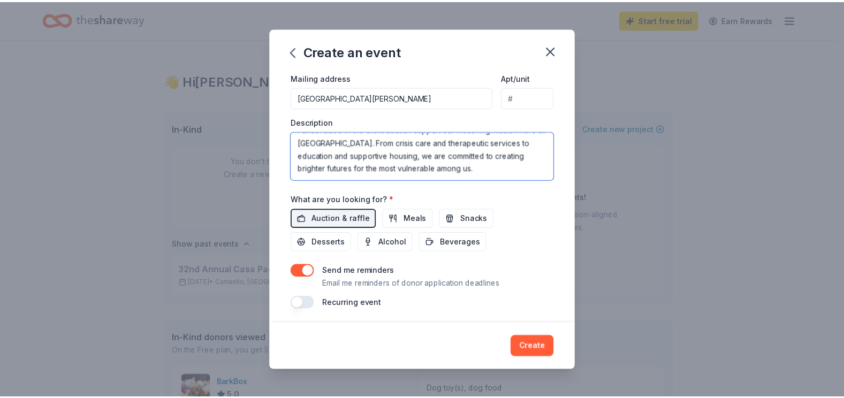
scroll to position [260, 0]
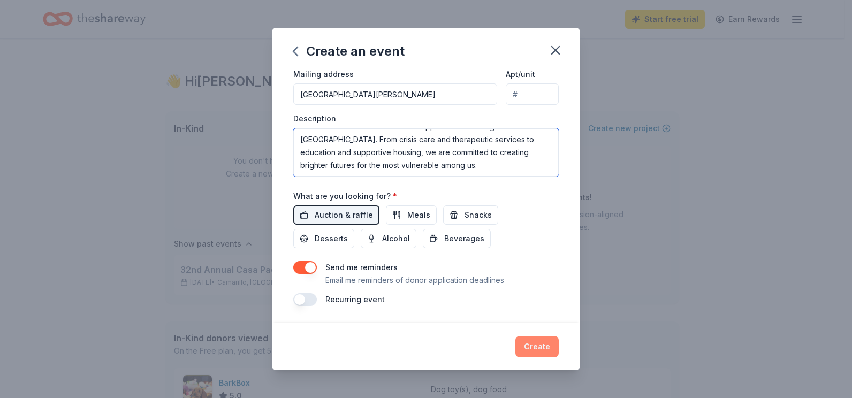
type textarea "Our signature fall fundraiser is the perfect kick-off to the holiday season, wi…"
click at [543, 344] on button "Create" at bounding box center [536, 346] width 43 height 21
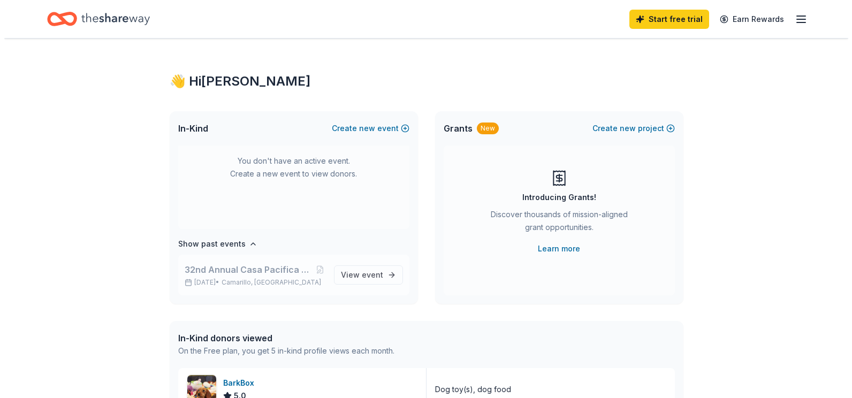
scroll to position [0, 0]
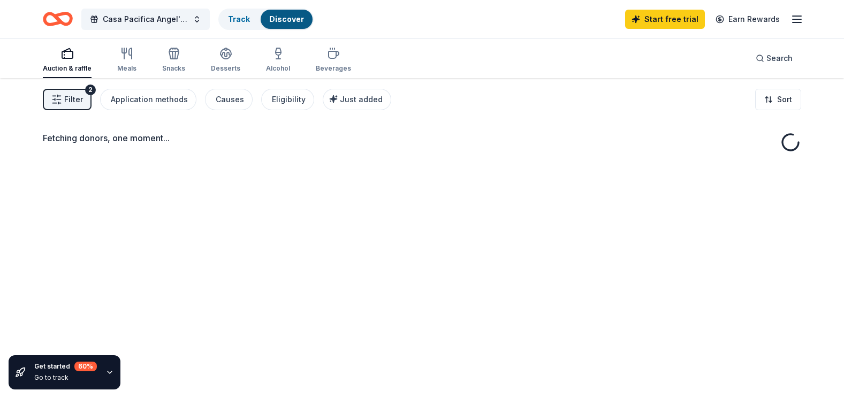
click at [64, 17] on icon "Home" at bounding box center [58, 18] width 30 height 25
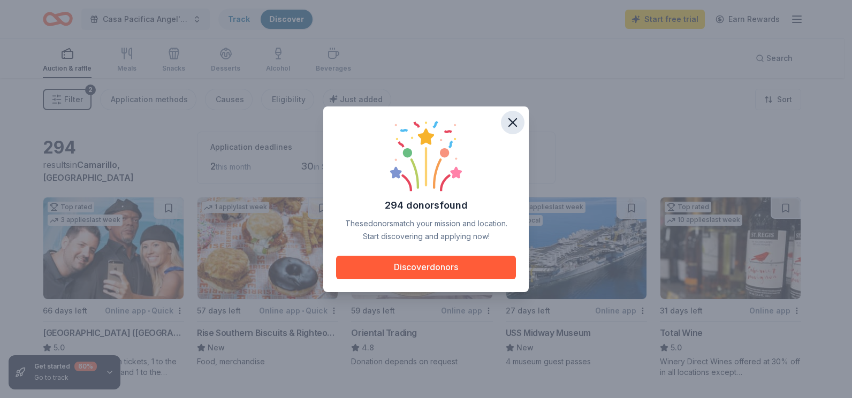
click at [514, 118] on icon "button" at bounding box center [512, 122] width 15 height 15
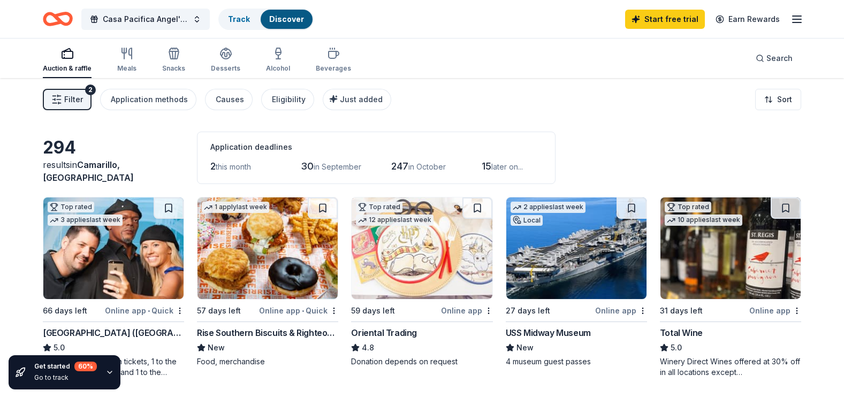
click at [55, 16] on icon "Home" at bounding box center [63, 18] width 17 height 11
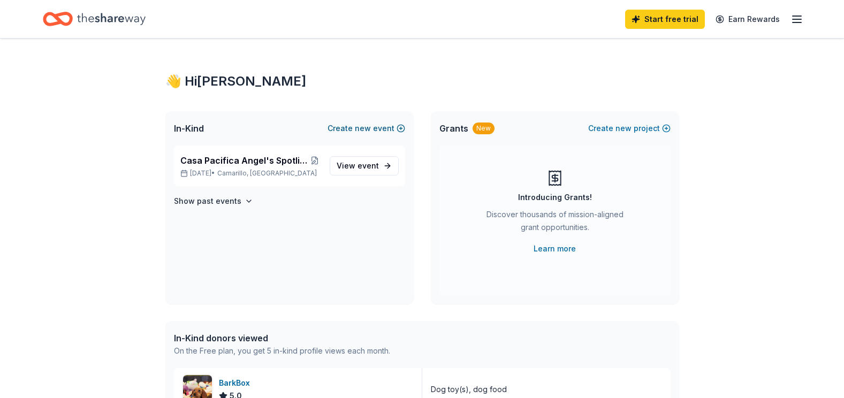
click at [369, 130] on span "new" at bounding box center [363, 128] width 16 height 13
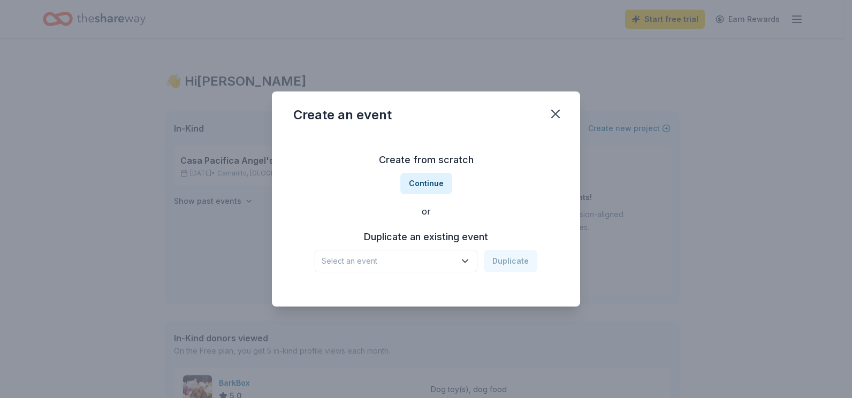
click at [420, 264] on span "Select an event" at bounding box center [389, 261] width 134 height 13
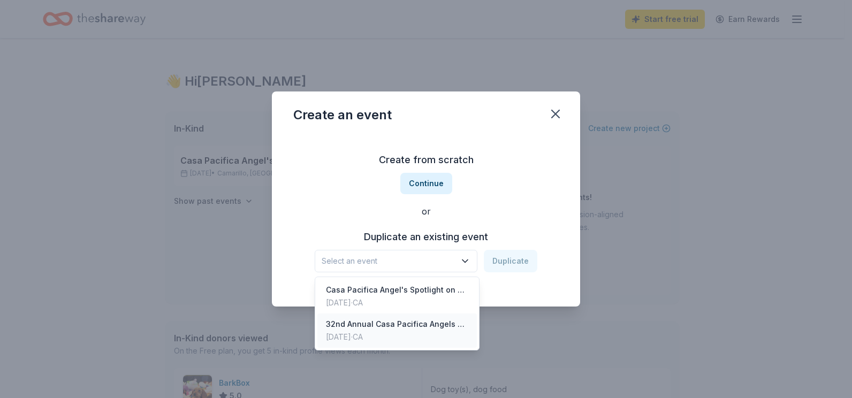
click at [391, 333] on div "Jun 01, 2025 · CA" at bounding box center [397, 337] width 142 height 13
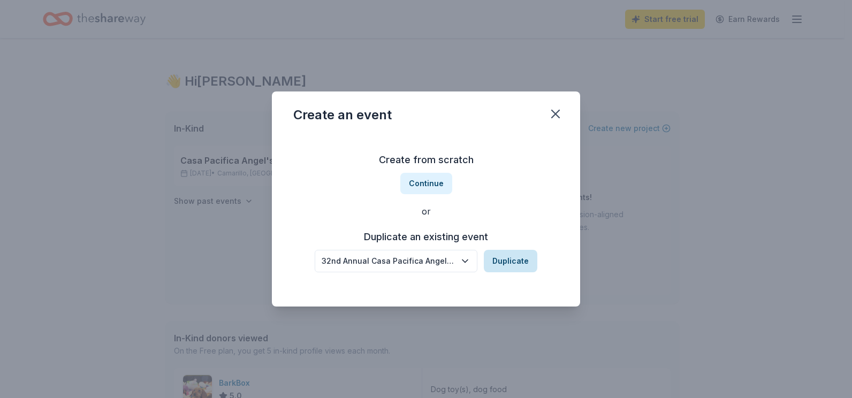
click at [502, 263] on button "Duplicate" at bounding box center [511, 261] width 54 height 22
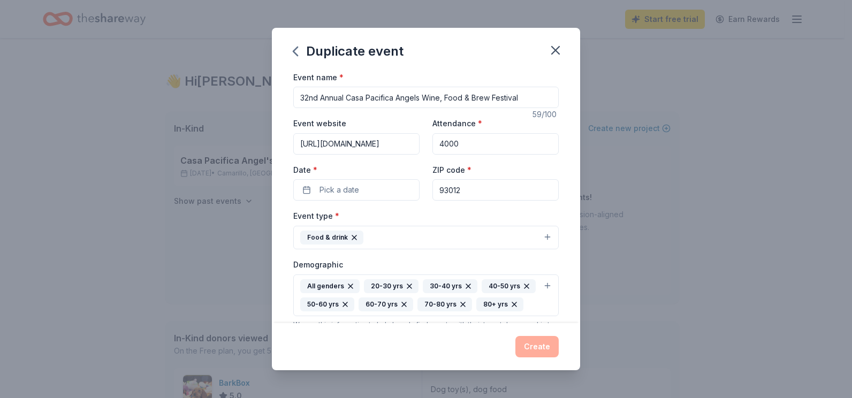
click at [309, 95] on input "32nd Annual Casa Pacifica Angels Wine, Food & Brew Festival" at bounding box center [425, 97] width 265 height 21
type input "33nd Annual Casa Pacifica Angels Wine, Food & Brew Festival"
click at [339, 190] on span "Pick a date" at bounding box center [340, 190] width 40 height 13
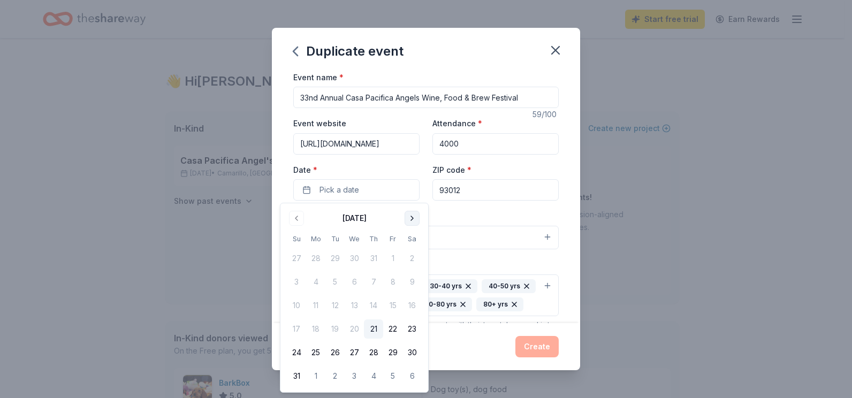
click at [413, 216] on button "Go to next month" at bounding box center [412, 218] width 15 height 15
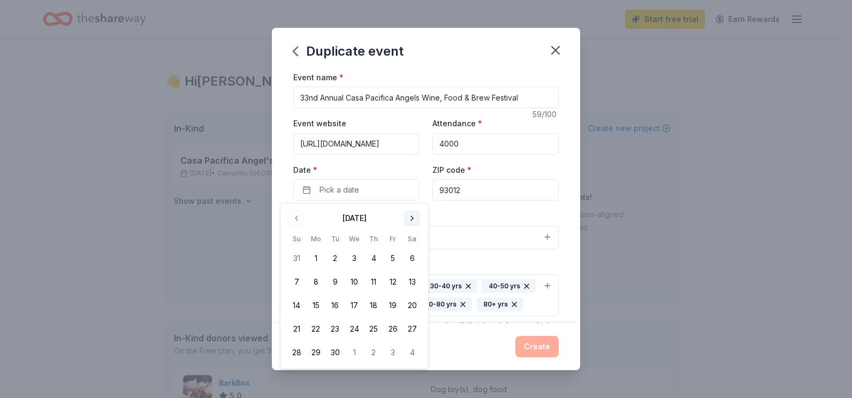
click at [413, 216] on button "Go to next month" at bounding box center [412, 218] width 15 height 15
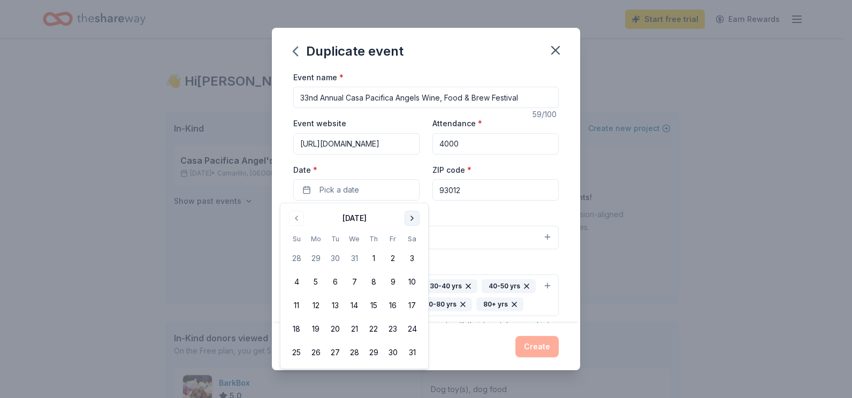
click at [413, 216] on button "Go to next month" at bounding box center [412, 218] width 15 height 15
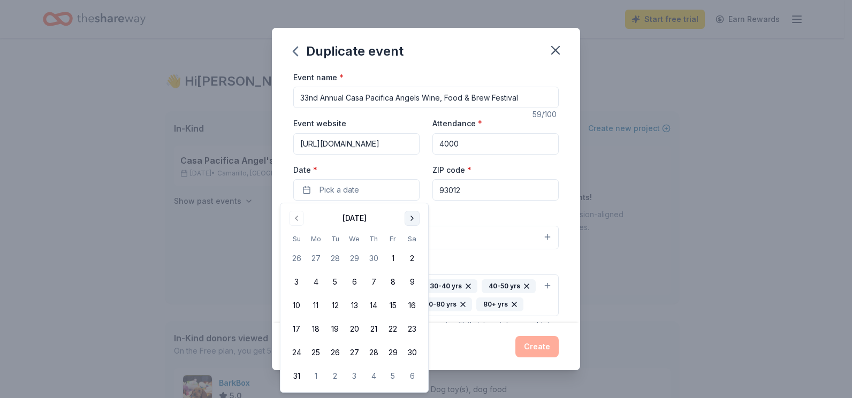
click at [413, 216] on button "Go to next month" at bounding box center [412, 218] width 15 height 15
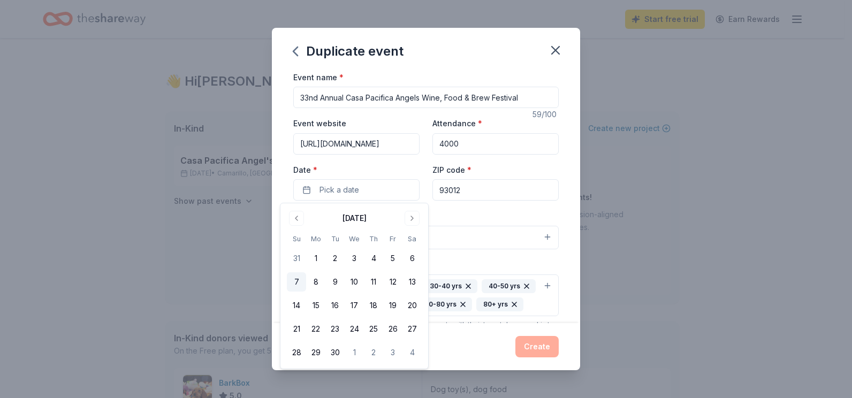
click at [297, 283] on button "7" at bounding box center [296, 281] width 19 height 19
click at [483, 208] on div "Event name * 33nd Annual Casa Pacifica Angels Wine, Food & Brew Festival 59 /10…" at bounding box center [425, 328] width 265 height 515
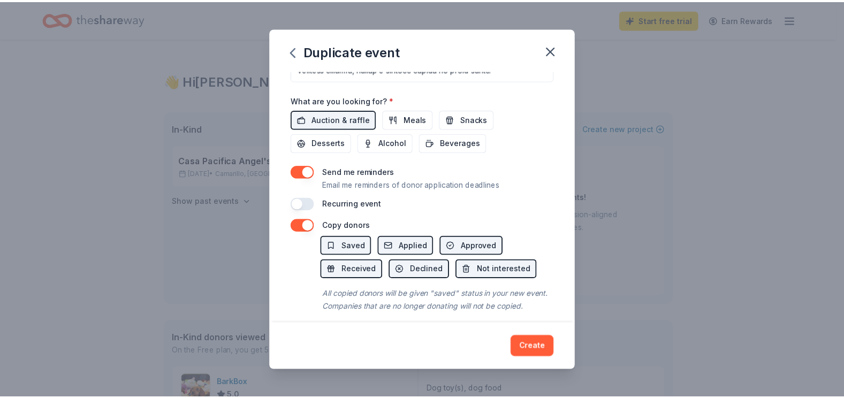
scroll to position [415, 0]
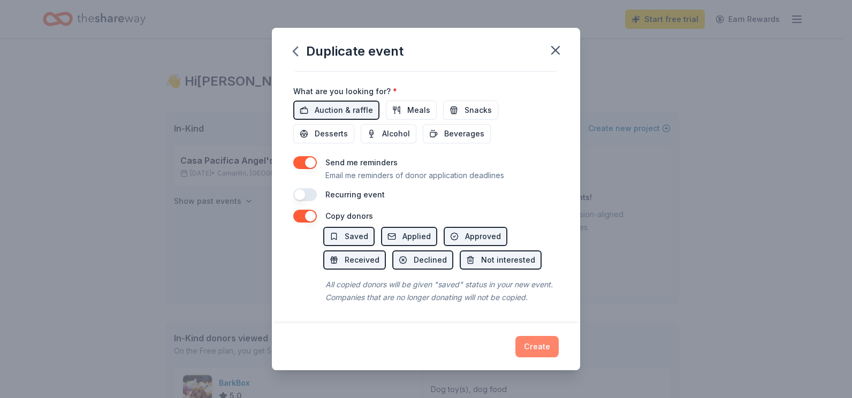
click at [544, 352] on button "Create" at bounding box center [536, 346] width 43 height 21
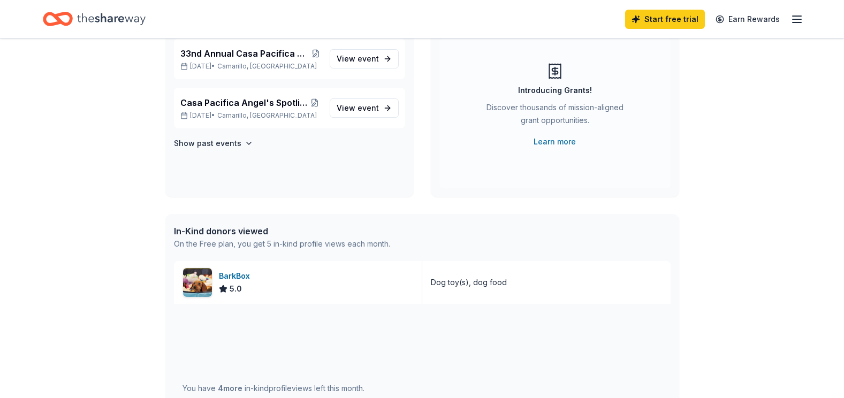
scroll to position [161, 0]
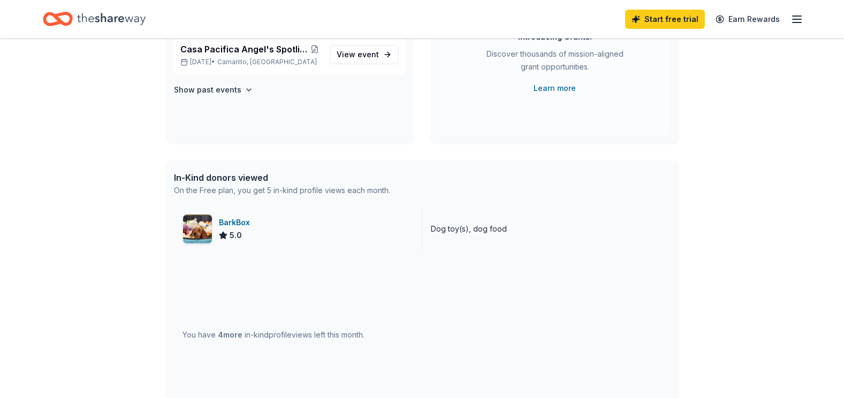
click at [202, 224] on img at bounding box center [197, 229] width 29 height 29
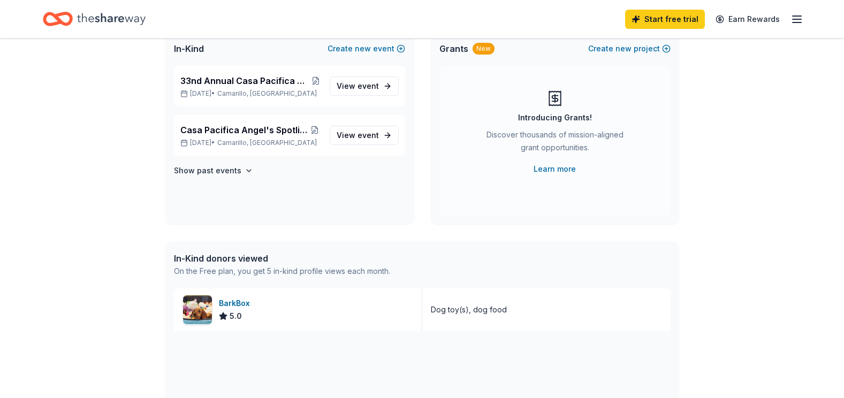
scroll to position [214, 0]
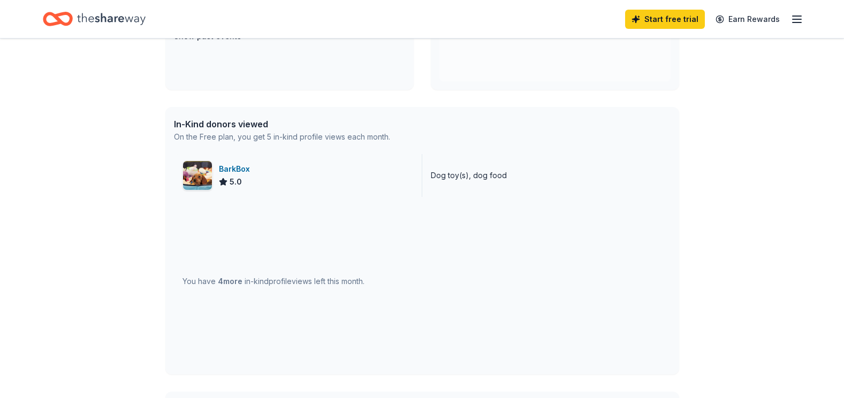
click at [237, 170] on div "BarkBox" at bounding box center [236, 169] width 35 height 13
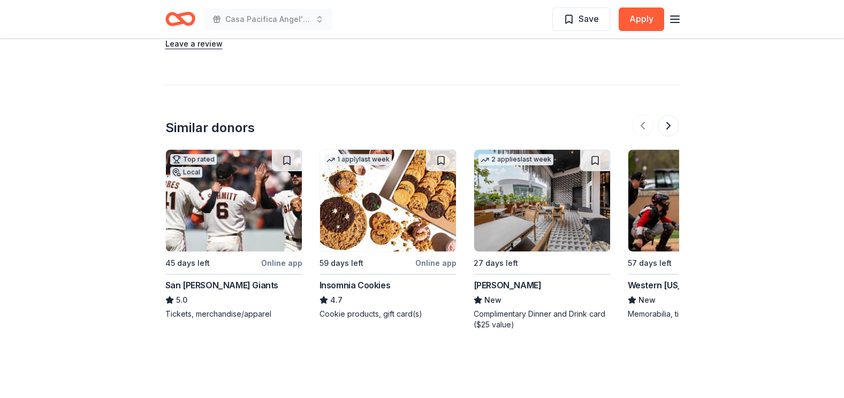
scroll to position [1324, 0]
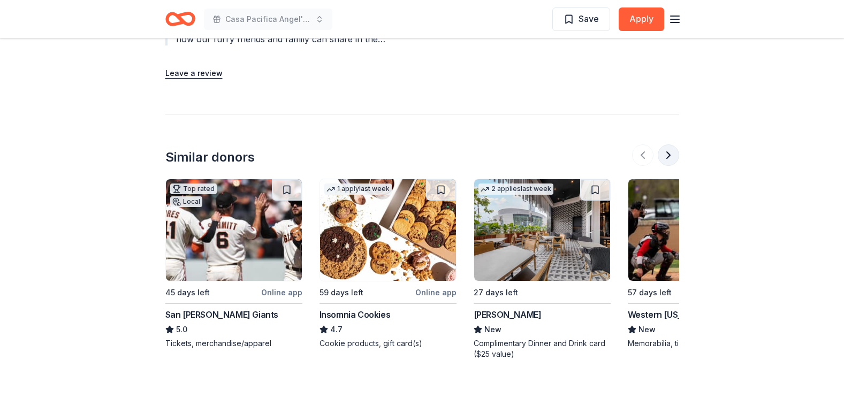
click at [671, 150] on button at bounding box center [668, 155] width 21 height 21
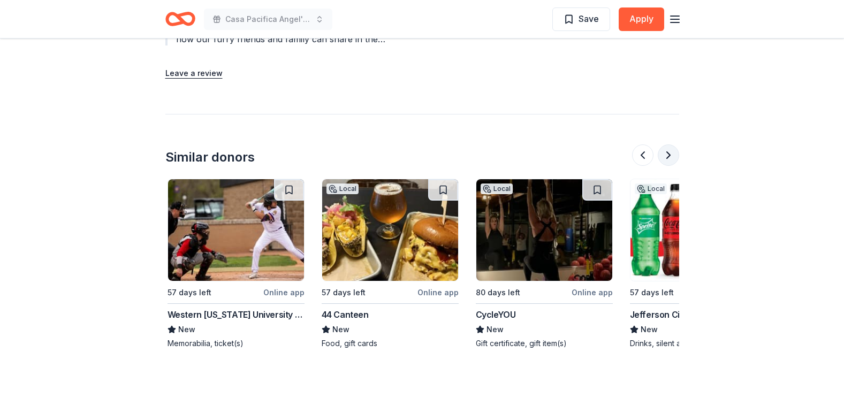
scroll to position [0, 462]
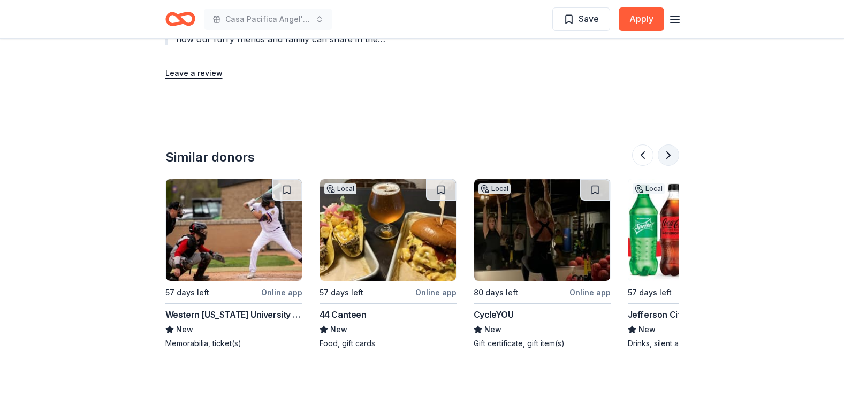
click at [671, 150] on button at bounding box center [668, 155] width 21 height 21
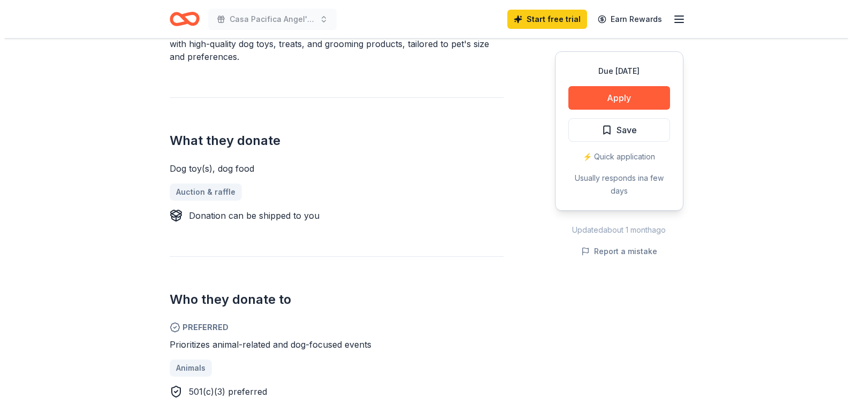
scroll to position [360, 0]
click at [634, 96] on button "Apply" at bounding box center [615, 98] width 102 height 24
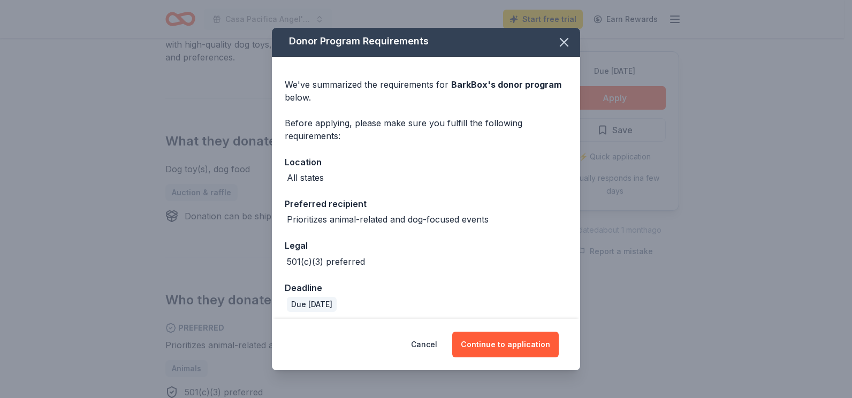
scroll to position [0, 0]
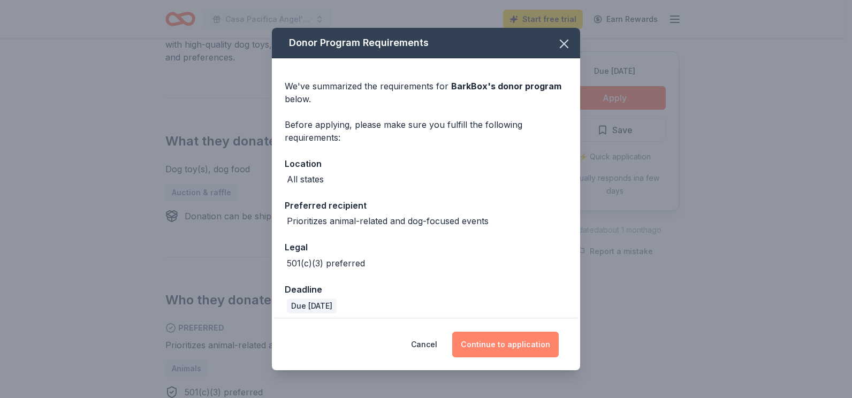
click at [495, 348] on button "Continue to application" at bounding box center [505, 345] width 107 height 26
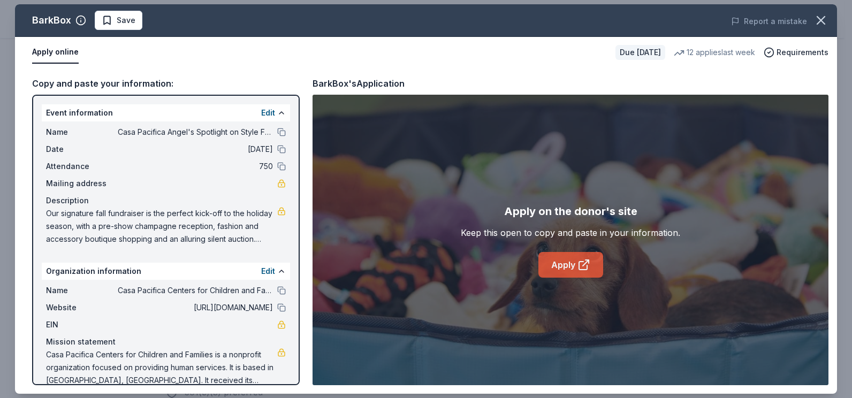
click at [573, 267] on link "Apply" at bounding box center [570, 265] width 65 height 26
click at [820, 21] on icon "button" at bounding box center [820, 20] width 7 height 7
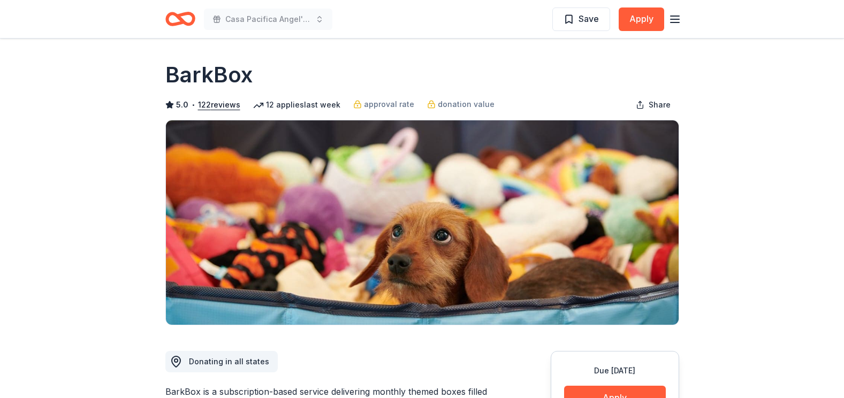
click at [179, 22] on icon "Home" at bounding box center [175, 18] width 17 height 11
